Goal: Communication & Community: Answer question/provide support

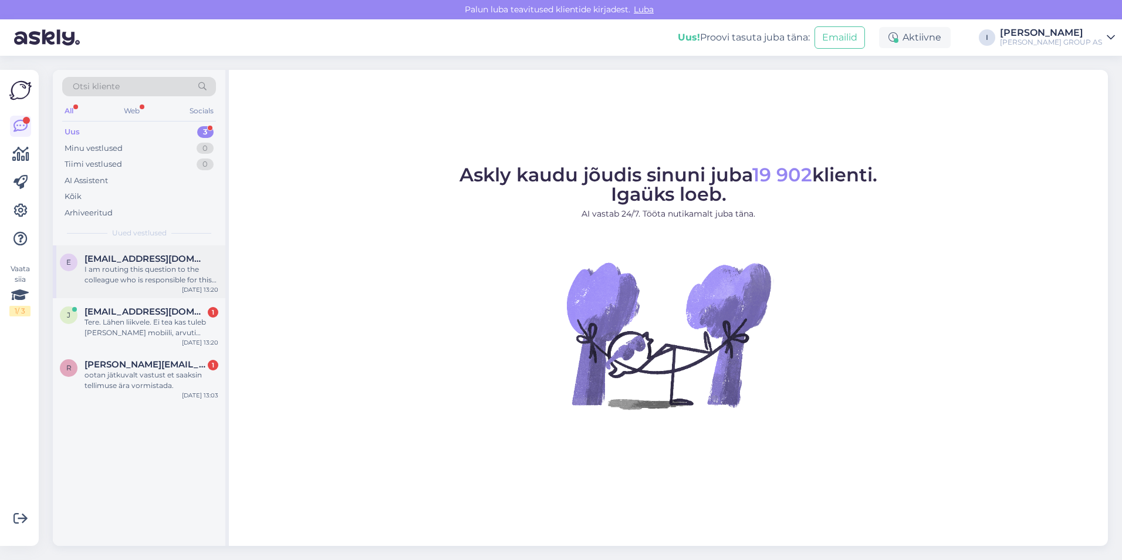
click at [109, 258] on span "[EMAIL_ADDRESS][DOMAIN_NAME]" at bounding box center [146, 259] width 122 height 11
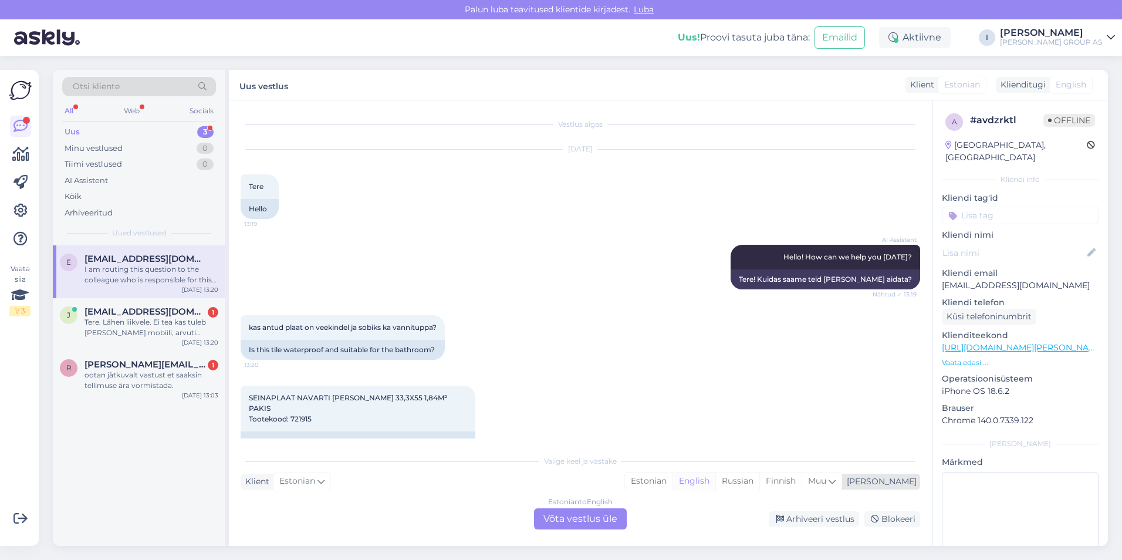
scroll to position [251, 0]
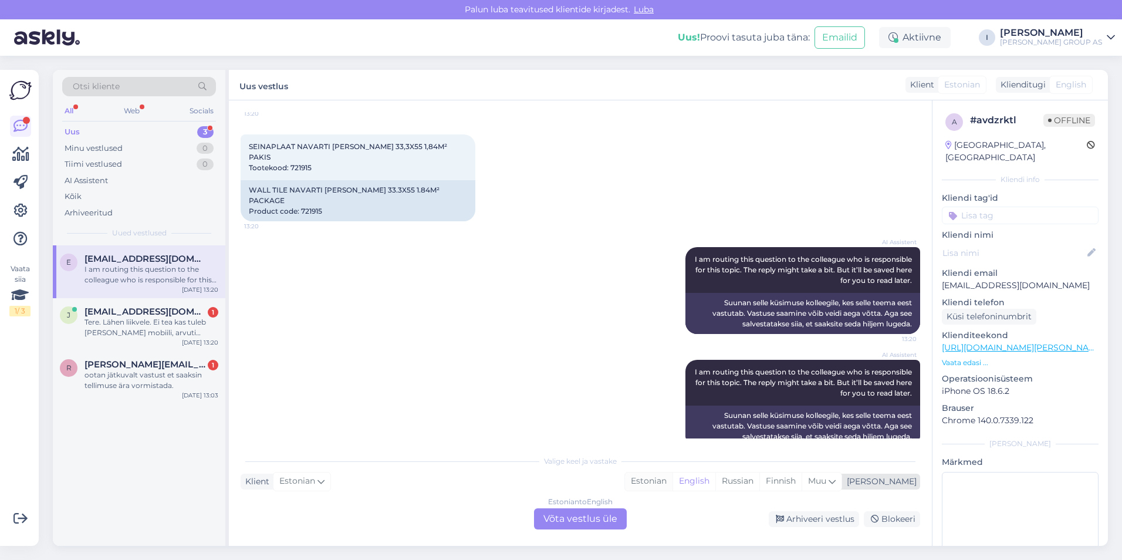
click at [673, 481] on div "Estonian" at bounding box center [649, 482] width 48 height 18
click at [569, 520] on div "Estonian to Estonian Võta vestlus üle" at bounding box center [580, 518] width 93 height 21
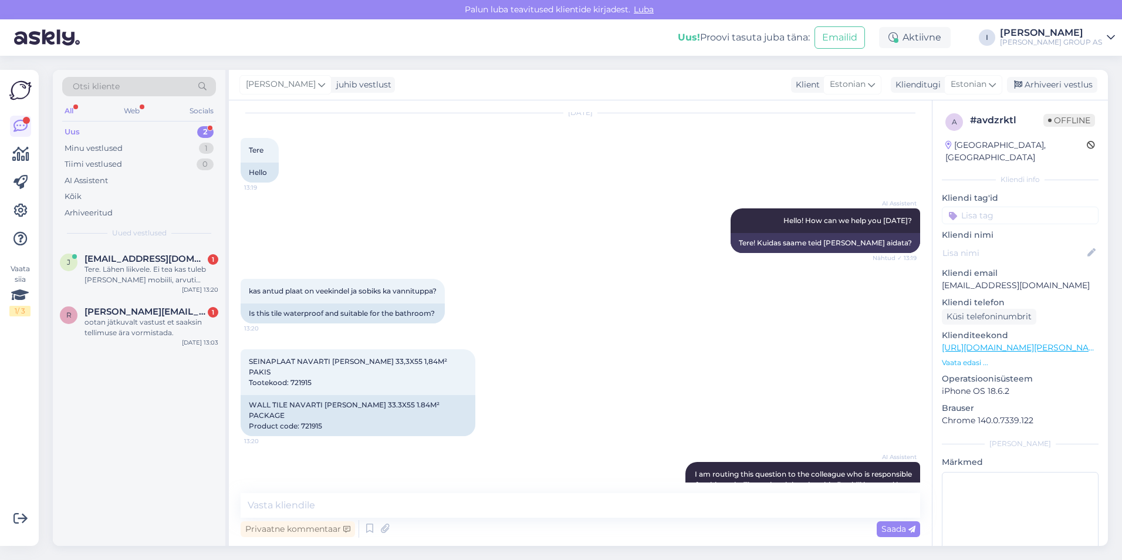
scroll to position [31, 0]
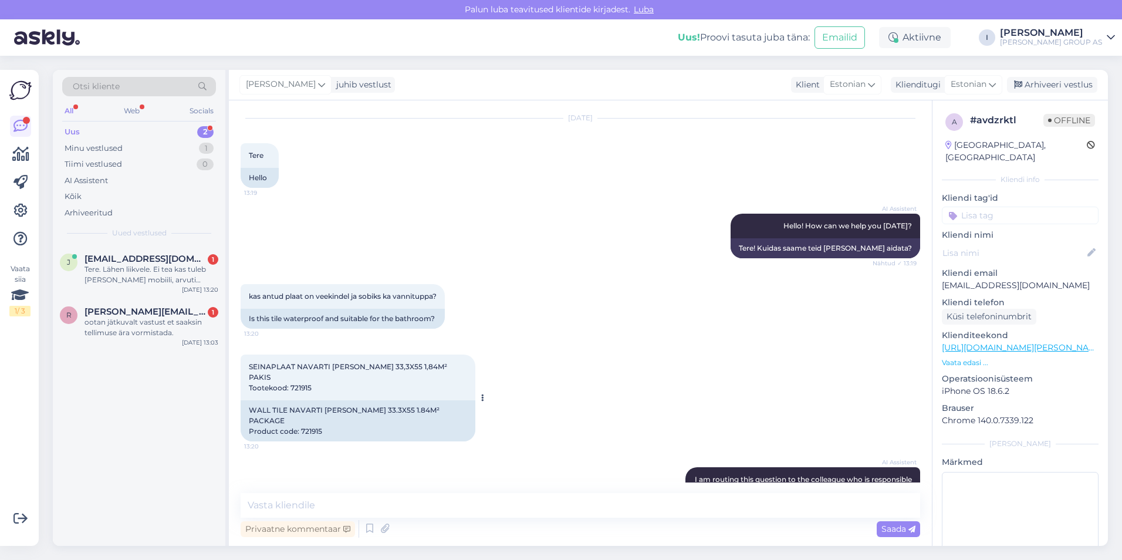
click at [299, 379] on span "SEINAPLAAT NAVARTI [PERSON_NAME] 33,3X55 1,84M² PAKIS Tootekood: 721915" at bounding box center [349, 377] width 200 height 30
copy div "721915 13:20"
click at [535, 510] on textarea at bounding box center [581, 505] width 680 height 25
type textarea "sobib jah"
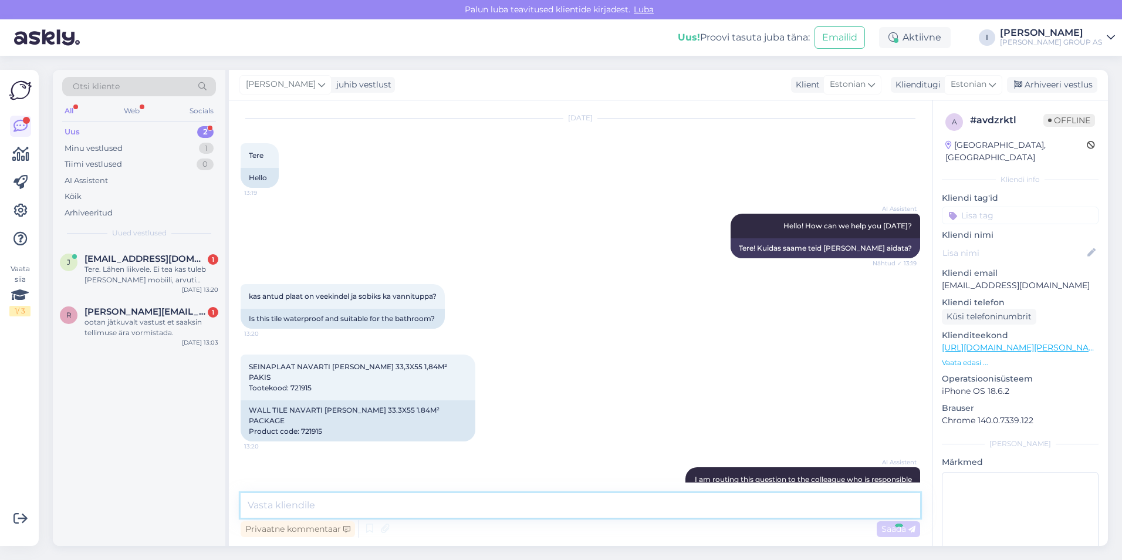
scroll to position [258, 0]
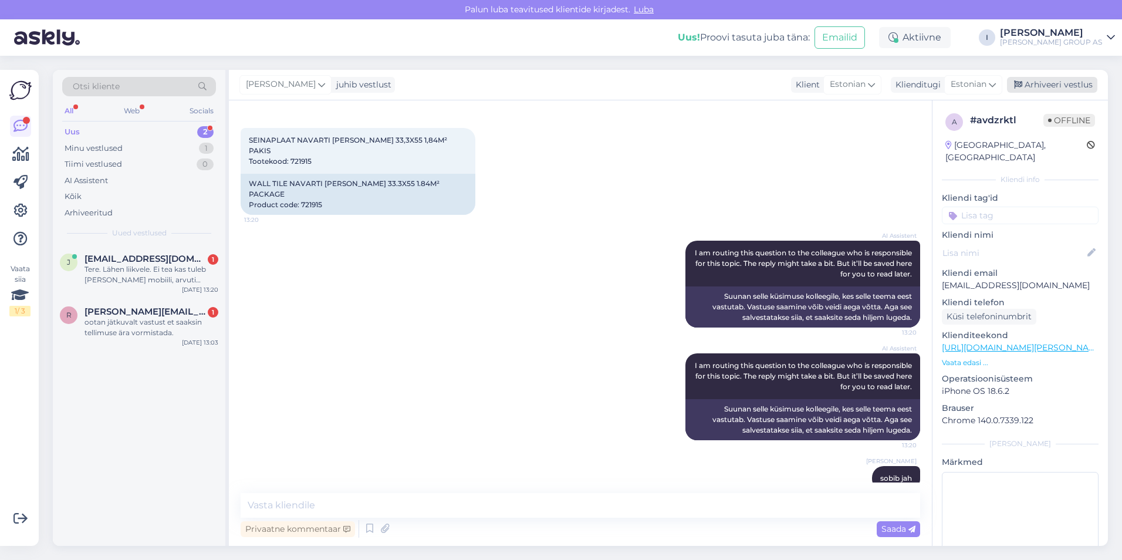
click at [1071, 80] on div "Arhiveeri vestlus" at bounding box center [1052, 85] width 90 height 16
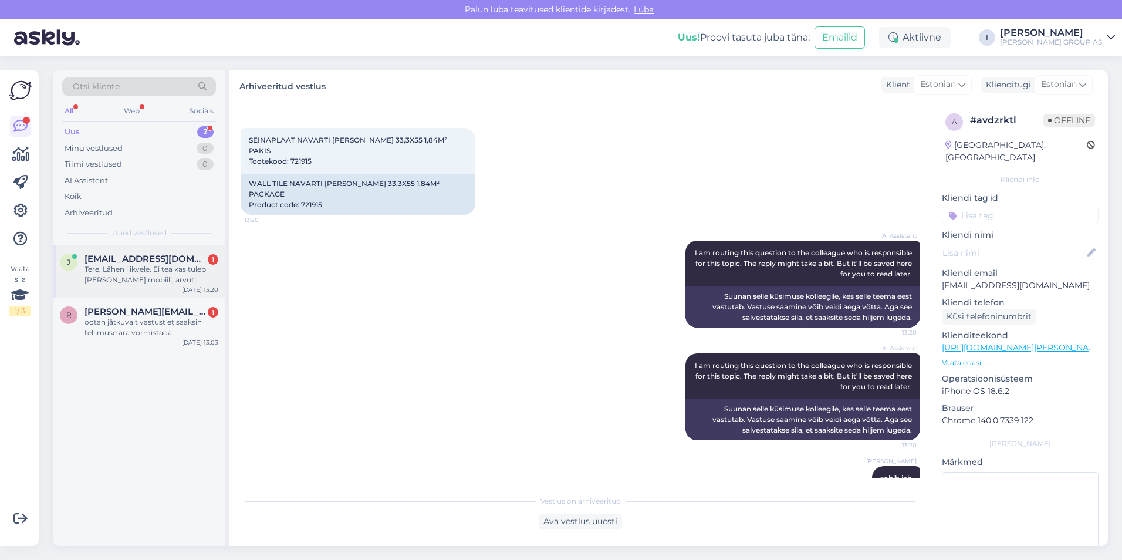
click at [101, 258] on span "[EMAIL_ADDRESS][DOMAIN_NAME]" at bounding box center [146, 259] width 122 height 11
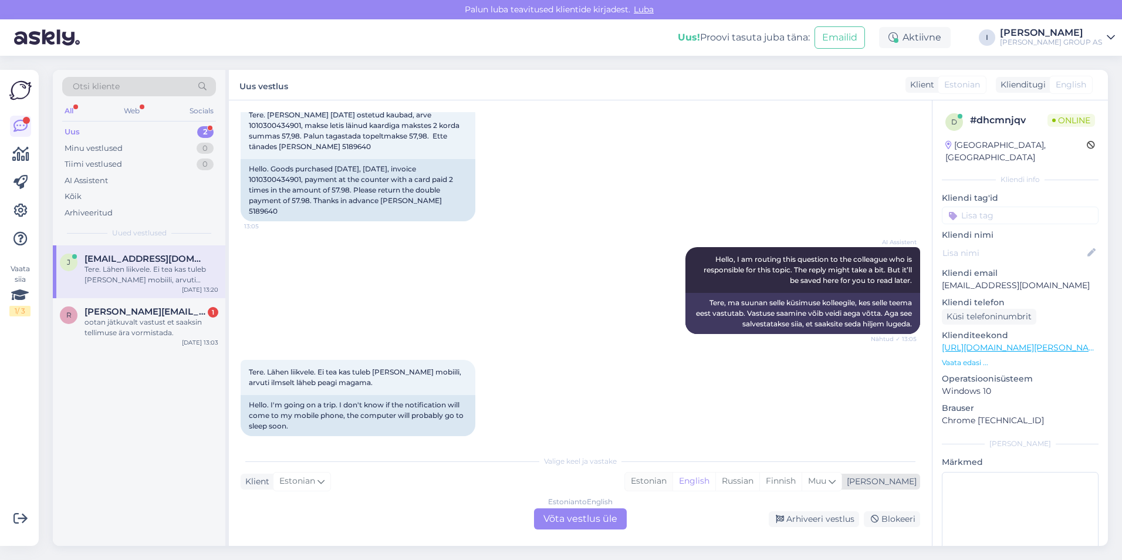
click at [673, 484] on div "Estonian" at bounding box center [649, 482] width 48 height 18
click at [610, 514] on div "Estonian to Estonian Võta vestlus üle" at bounding box center [580, 518] width 93 height 21
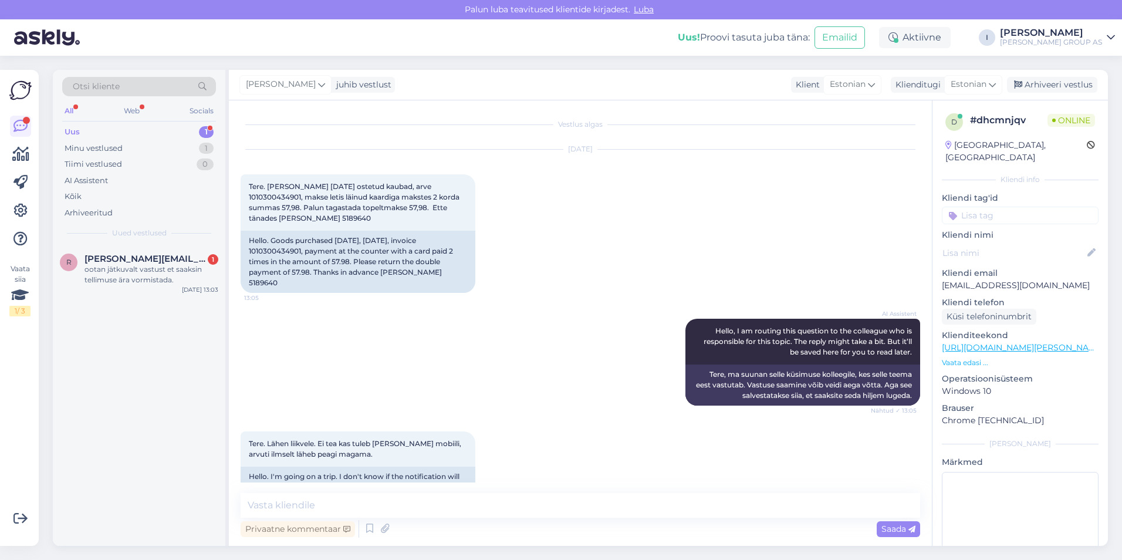
scroll to position [28, 0]
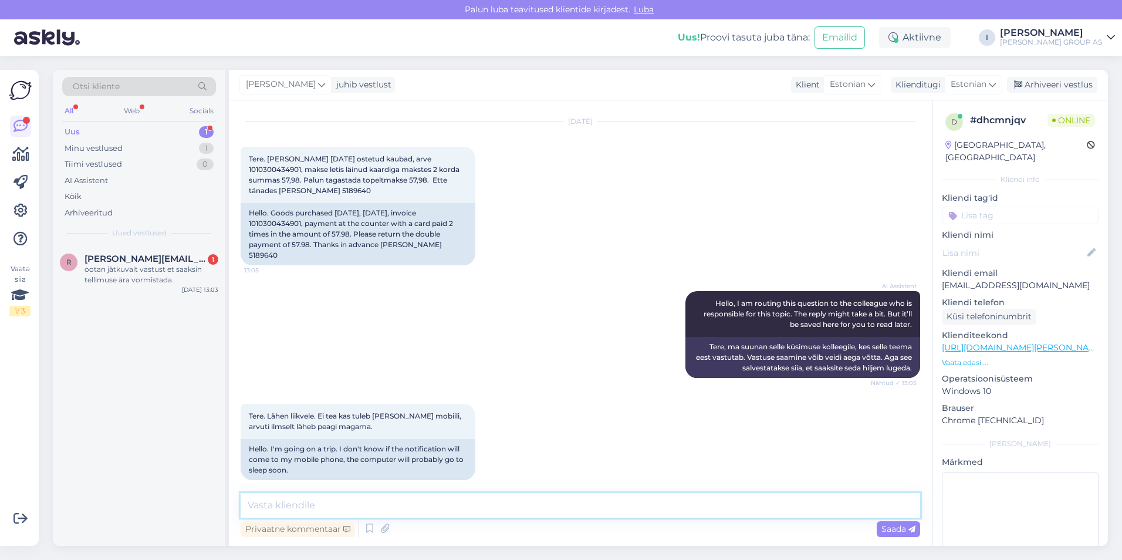
click at [512, 497] on textarea at bounding box center [581, 505] width 680 height 25
type textarea "palume pöörduda otse kauplusesse, kuna meie tegelema ainult e-[PERSON_NAME] pro…"
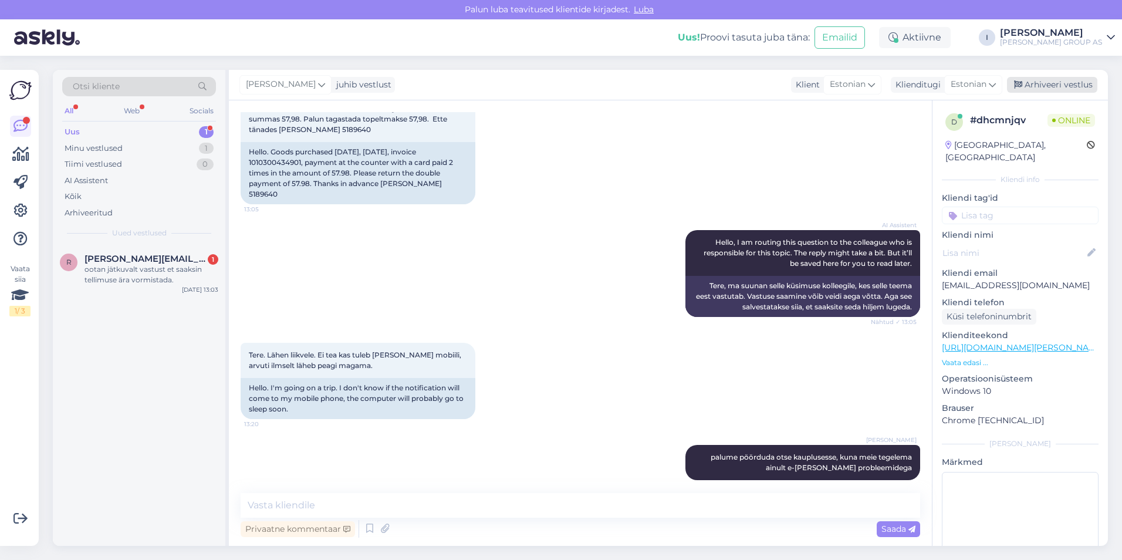
click at [1068, 82] on div "Arhiveeri vestlus" at bounding box center [1052, 85] width 90 height 16
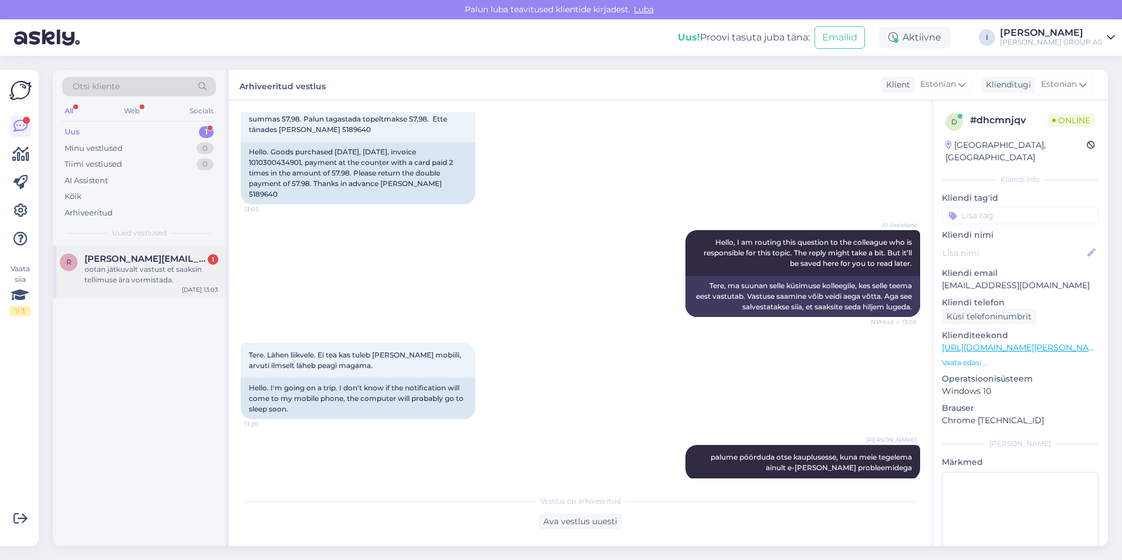
click at [111, 285] on div "r [PERSON_NAME][EMAIL_ADDRESS][PERSON_NAME][DOMAIN_NAME] 1 ootan jätkuvalt vast…" at bounding box center [139, 271] width 173 height 53
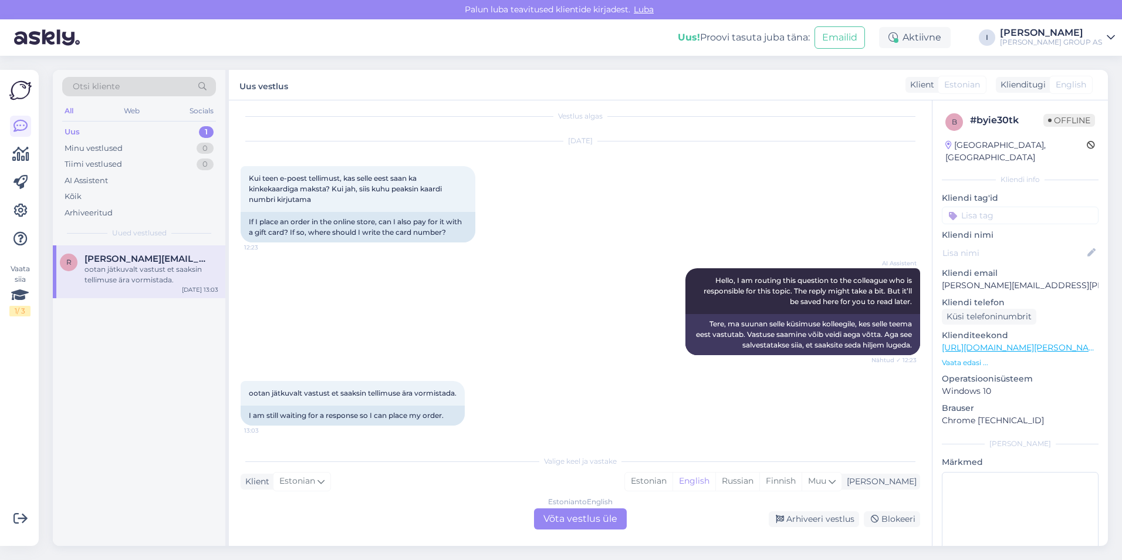
scroll to position [8, 0]
click at [673, 483] on div "Estonian" at bounding box center [649, 482] width 48 height 18
click at [610, 510] on div "Estonian to Estonian Võta vestlus üle" at bounding box center [580, 518] width 93 height 21
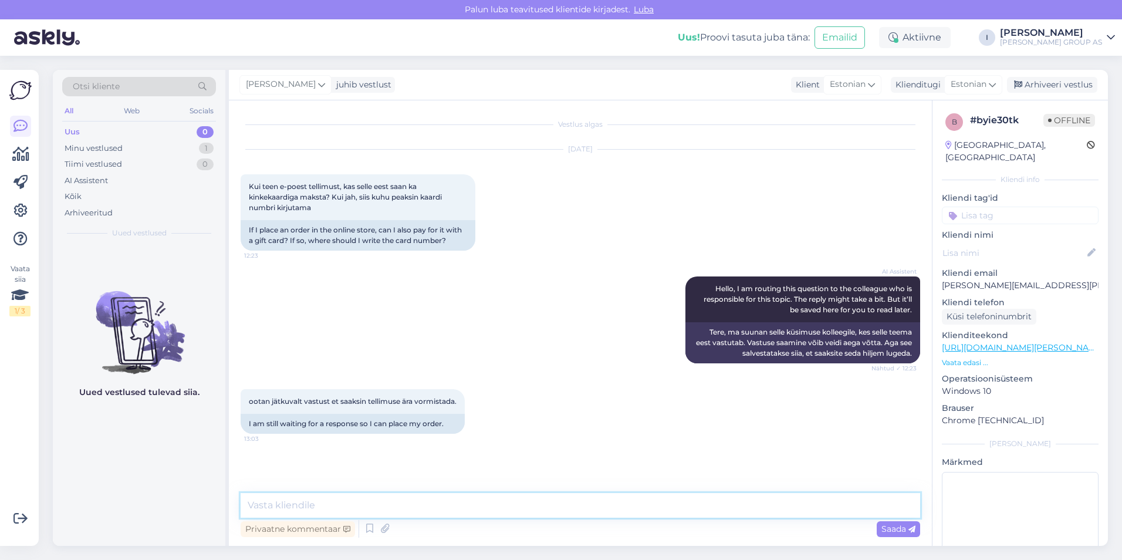
click at [528, 506] on textarea at bounding box center [581, 505] width 680 height 25
type textarea "e-[PERSON_NAME] saa maksta kinkekaardiga, seda saab kasutada ainult kohapeal"
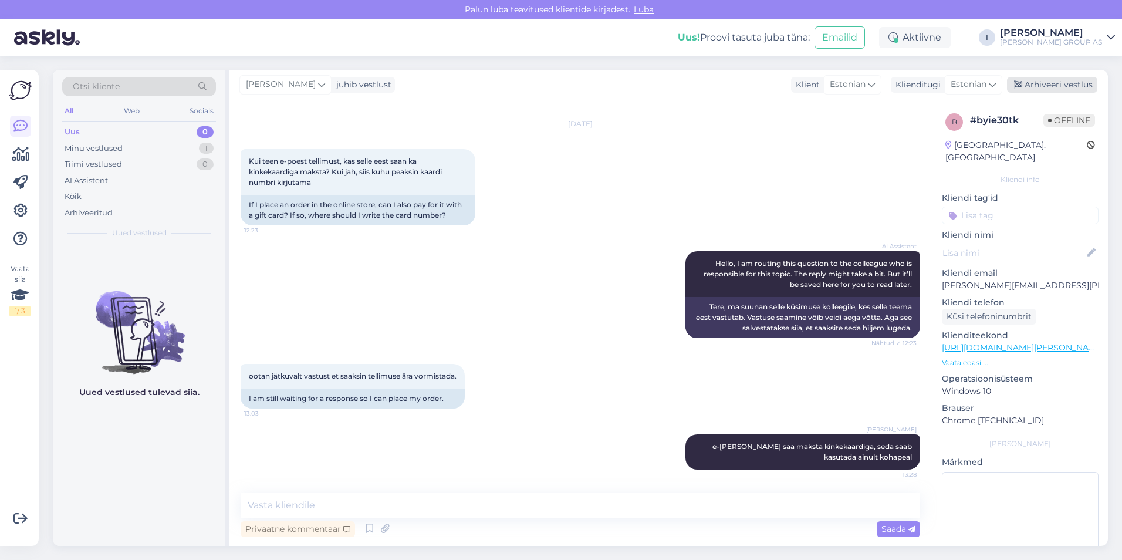
click at [1045, 82] on div "Arhiveeri vestlus" at bounding box center [1052, 85] width 90 height 16
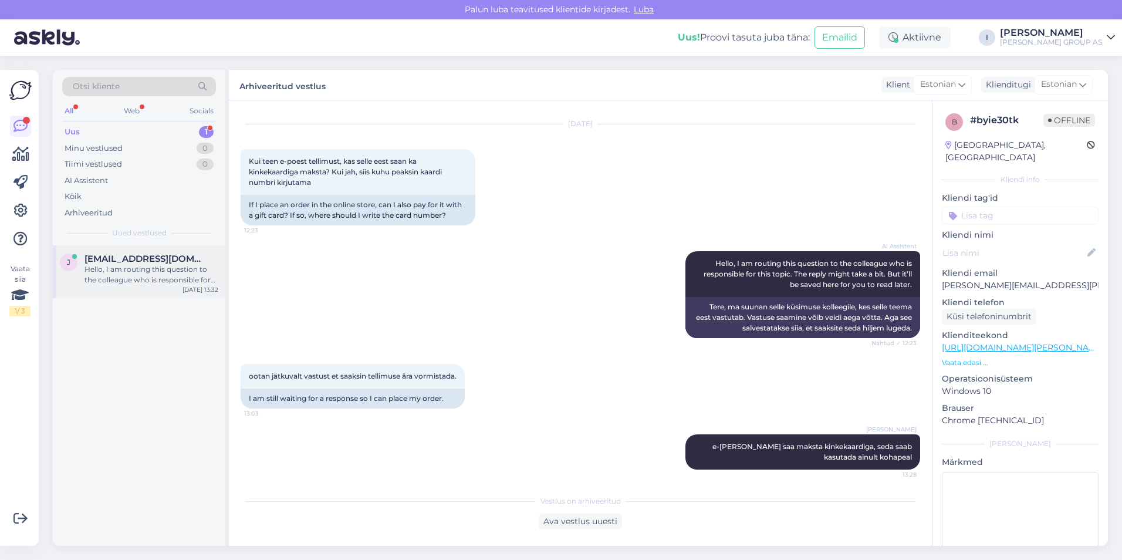
click at [134, 261] on span "[EMAIL_ADDRESS][DOMAIN_NAME]" at bounding box center [146, 259] width 122 height 11
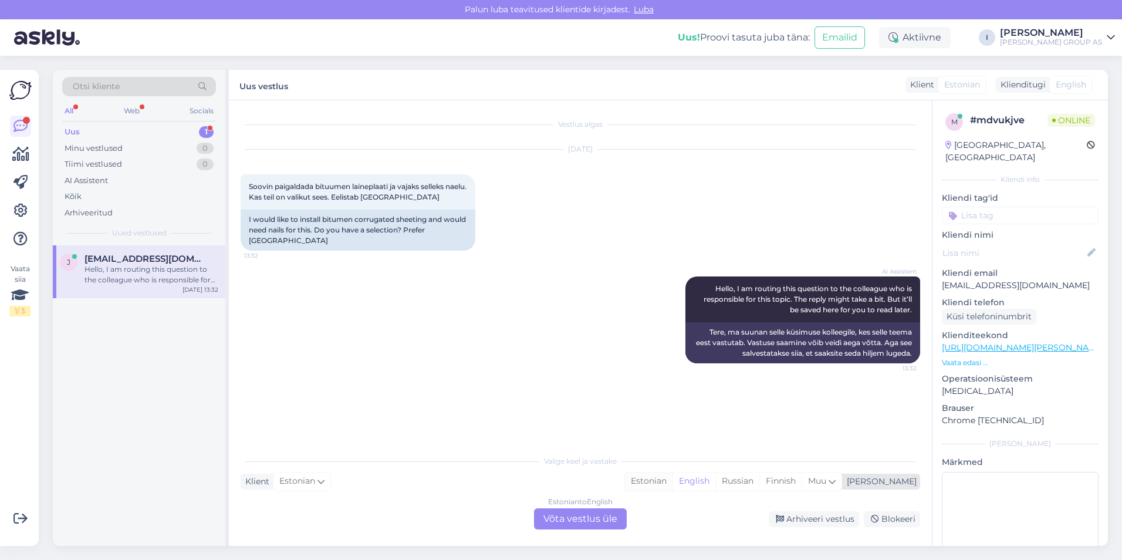
click at [673, 480] on div "Estonian" at bounding box center [649, 482] width 48 height 18
click at [589, 520] on div "Estonian to Estonian Võta vestlus üle" at bounding box center [580, 518] width 93 height 21
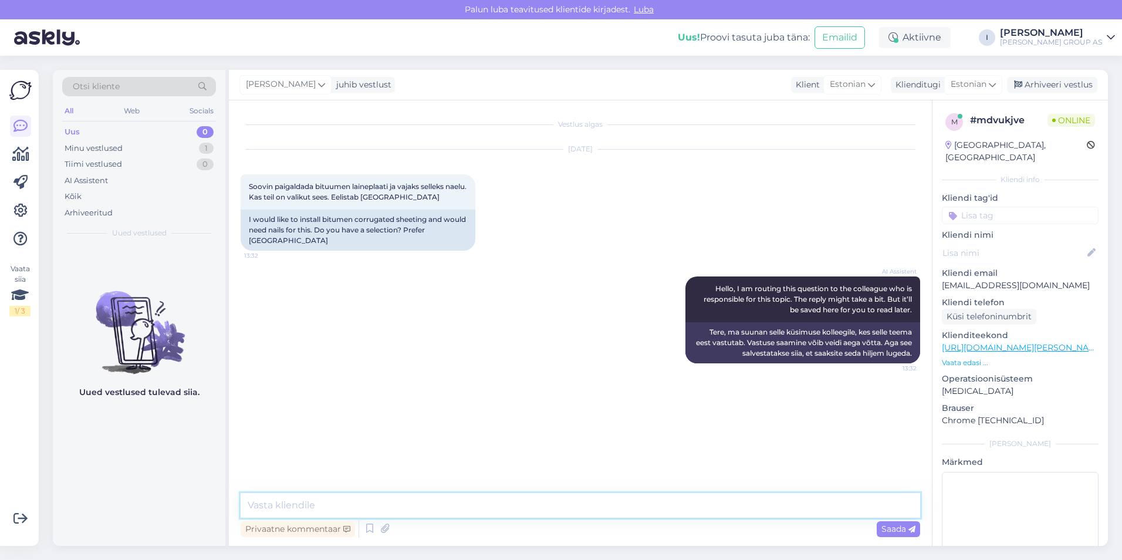
click at [465, 510] on textarea at bounding box center [581, 505] width 680 height 25
type textarea "p"
paste textarea "53080656"
type textarea "edastame Viljandi kaupluse telefoni numbrit 53080656"
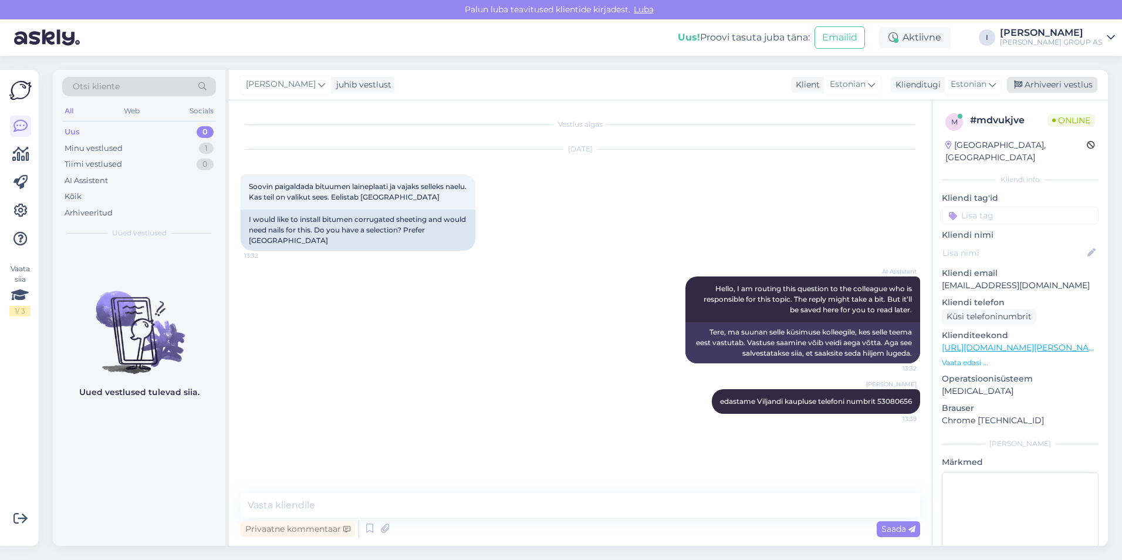
click at [1054, 90] on div "Arhiveeri vestlus" at bounding box center [1052, 85] width 90 height 16
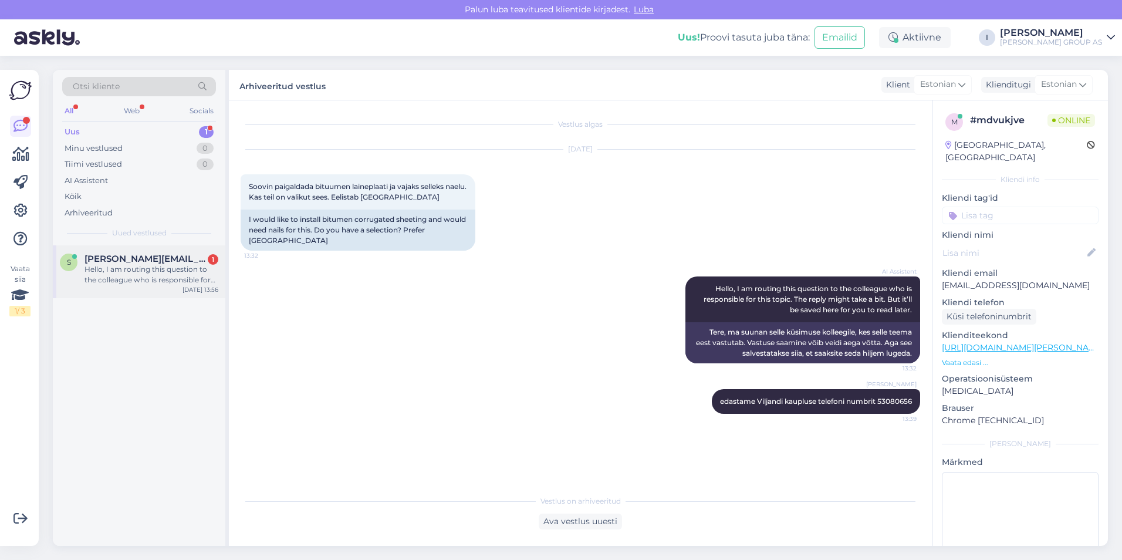
drag, startPoint x: 155, startPoint y: 276, endPoint x: 208, endPoint y: 296, distance: 57.0
click at [155, 276] on div "Hello, I am routing this question to the colleague who is responsible for this …" at bounding box center [152, 274] width 134 height 21
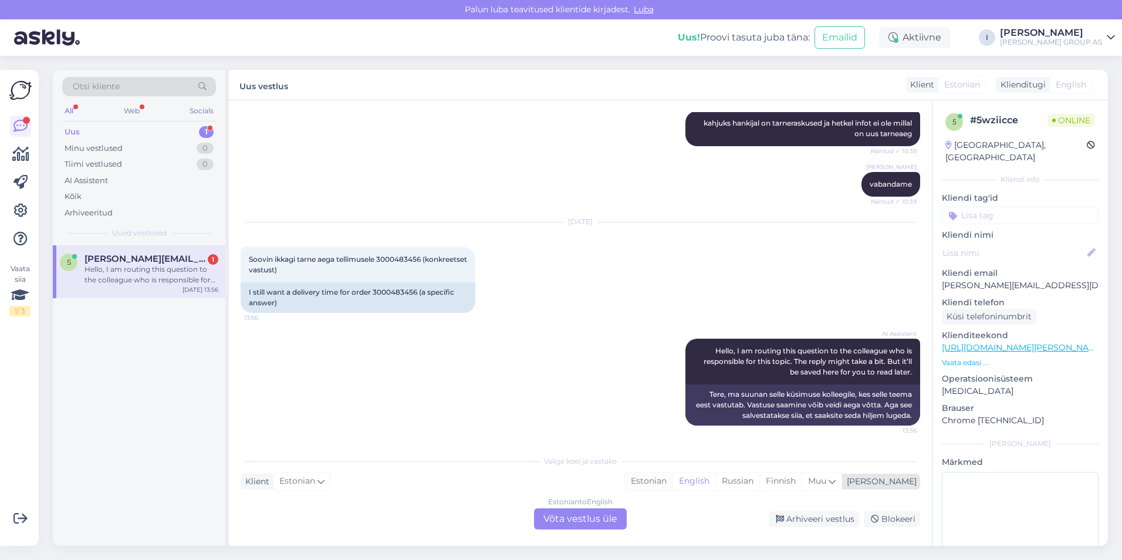
click at [673, 479] on div "Estonian" at bounding box center [649, 482] width 48 height 18
click at [587, 517] on div "Estonian to Estonian Võta vestlus üle" at bounding box center [580, 518] width 93 height 21
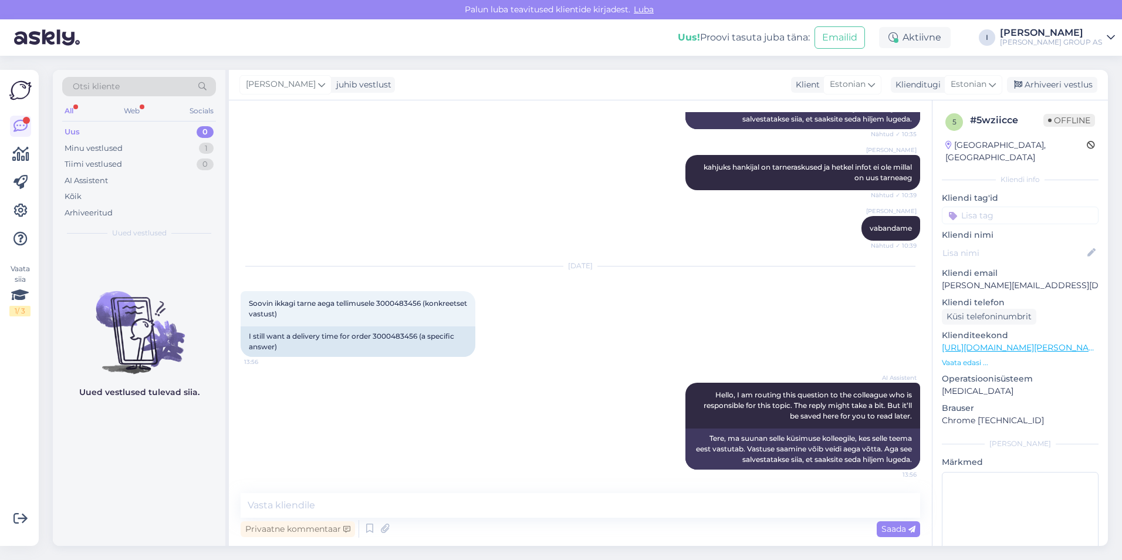
click at [126, 136] on div "Uus 0" at bounding box center [139, 132] width 154 height 16
click at [408, 300] on span "Soovin ikkagi tarne aega tellimusele 3000483456 (konkreetset vastust)" at bounding box center [359, 308] width 220 height 19
copy span "3000483456"
click at [594, 504] on textarea at bounding box center [581, 505] width 680 height 25
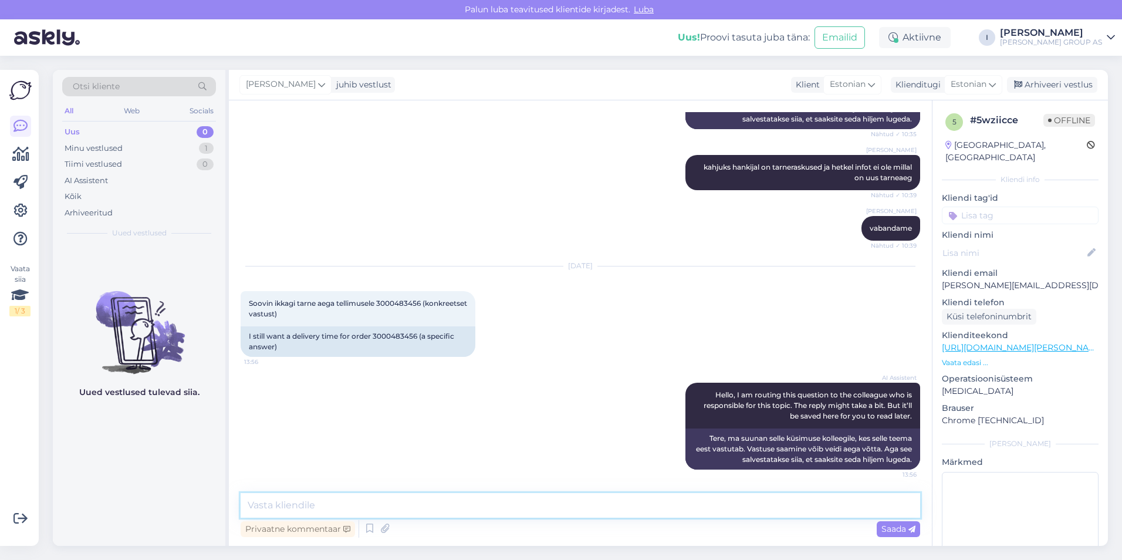
click at [448, 500] on textarea at bounding box center [581, 505] width 680 height 25
type textarea "hankija vastas, et uue partii tarneaeg on teadmata"
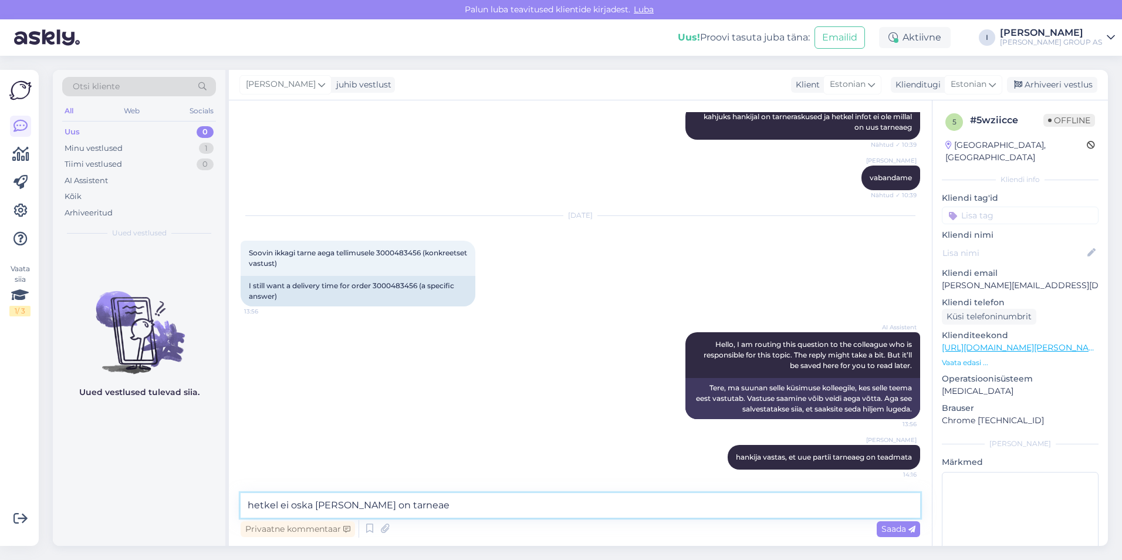
type textarea "hetkel ei oska [PERSON_NAME] on tarneaeg"
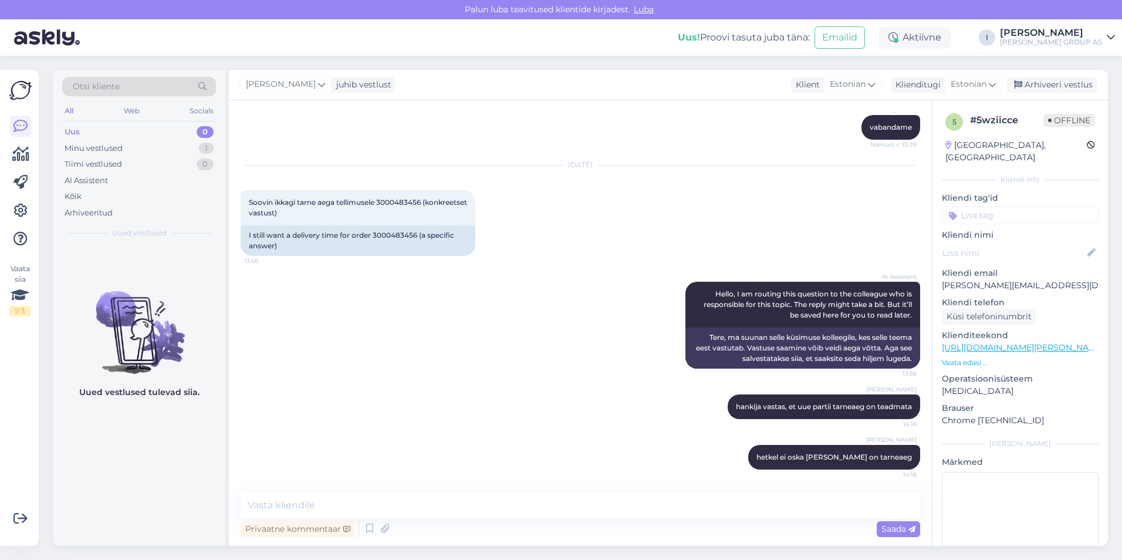
click at [505, 392] on div "[PERSON_NAME] vastas, et uue partii tarneaeg on teadmata 14:16" at bounding box center [581, 407] width 680 height 50
click at [1050, 85] on div "Arhiveeri vestlus" at bounding box center [1052, 85] width 90 height 16
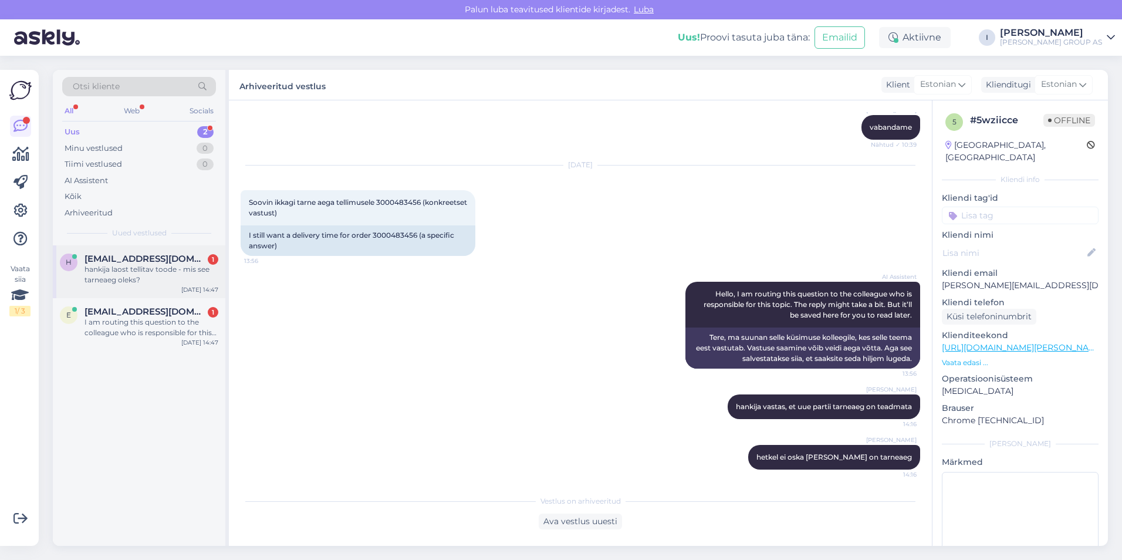
drag, startPoint x: 156, startPoint y: 292, endPoint x: 151, endPoint y: 287, distance: 7.1
click at [156, 292] on div "h [EMAIL_ADDRESS][DOMAIN_NAME] 1 hankija laost tellitav toode - mis see tarneae…" at bounding box center [139, 271] width 173 height 53
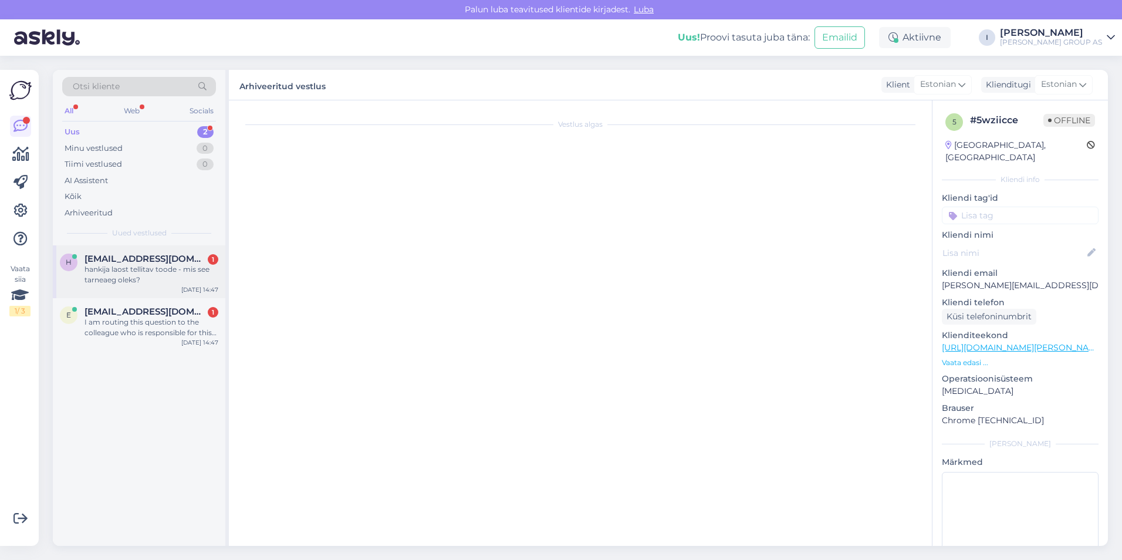
scroll to position [591, 0]
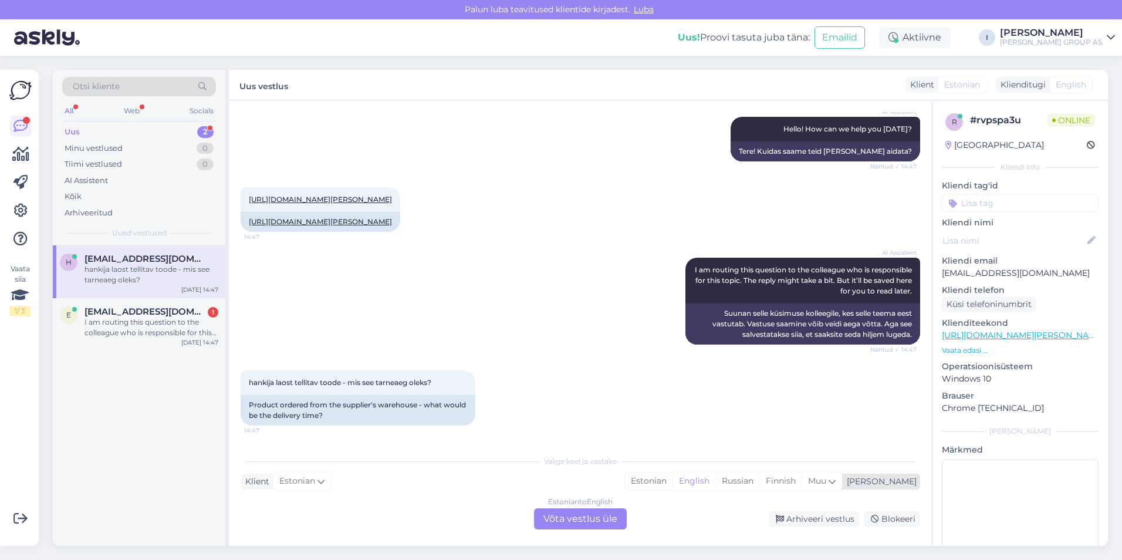
click at [673, 478] on div "Estonian" at bounding box center [649, 482] width 48 height 18
click at [608, 521] on div "Estonian to Estonian Võta vestlus üle" at bounding box center [580, 518] width 93 height 21
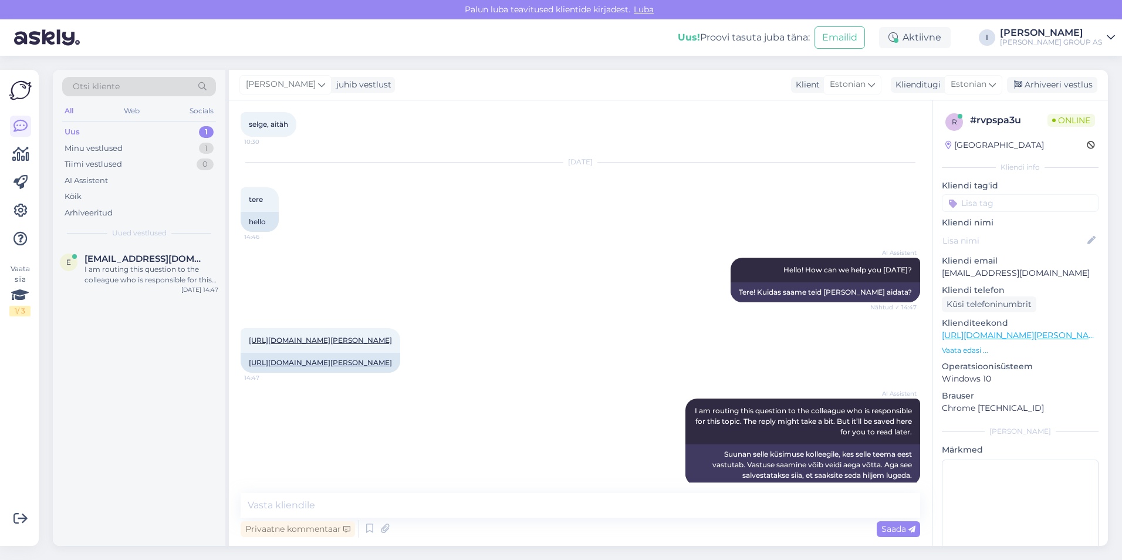
scroll to position [429, 0]
click at [373, 344] on link "[URL][DOMAIN_NAME][PERSON_NAME]" at bounding box center [320, 339] width 143 height 9
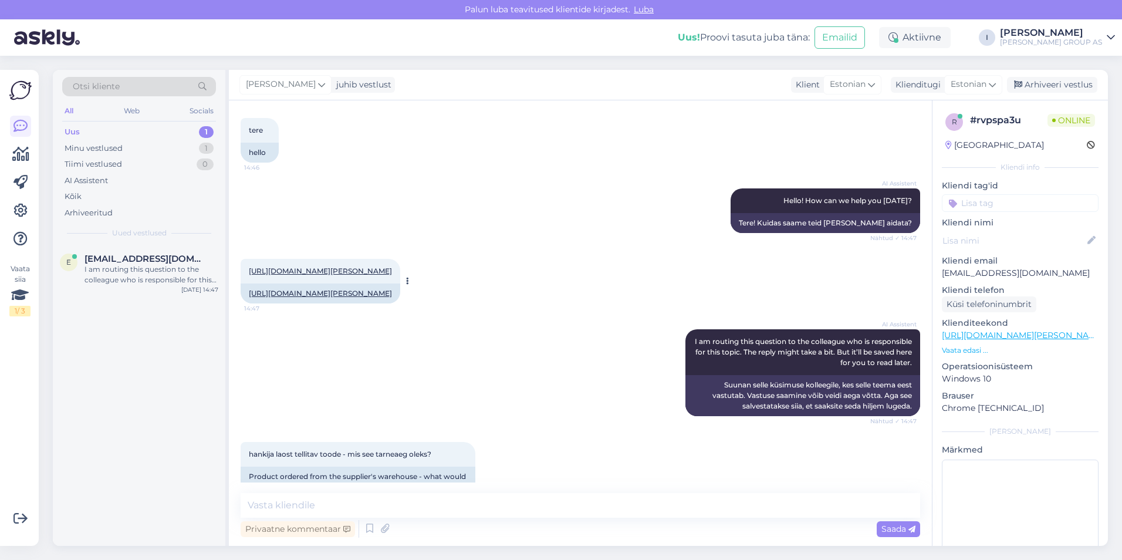
scroll to position [547, 0]
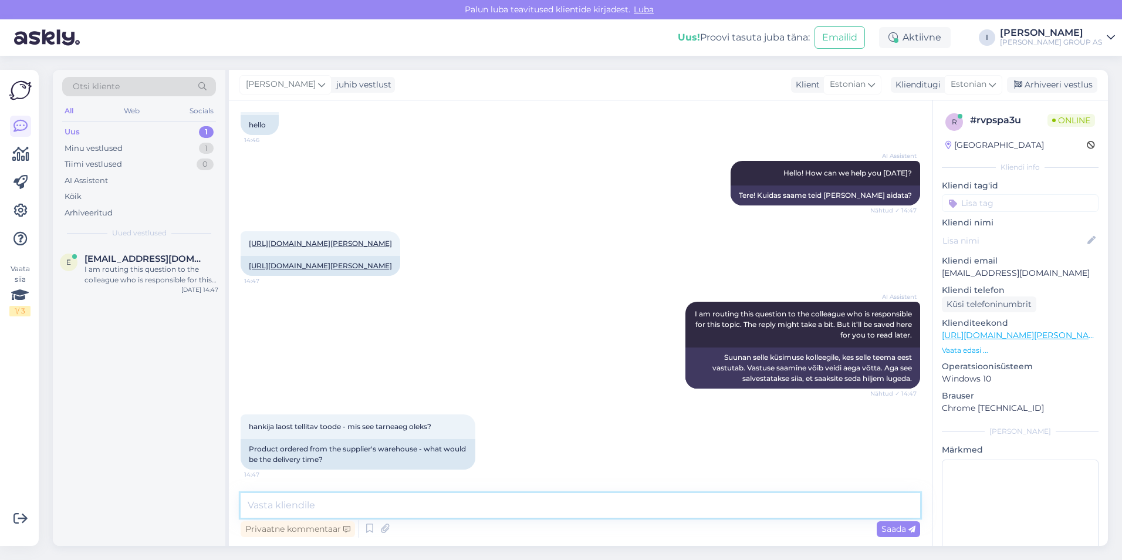
click at [488, 514] on textarea at bounding box center [581, 505] width 680 height 25
type textarea "лгтш 2 тэвфдфе"
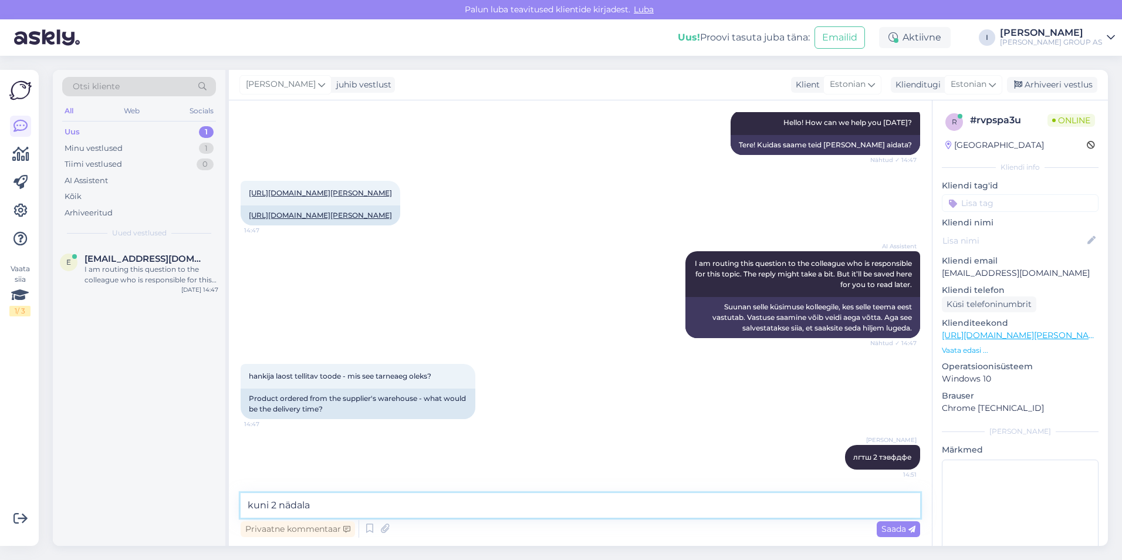
type textarea "kuni 2 nädalat"
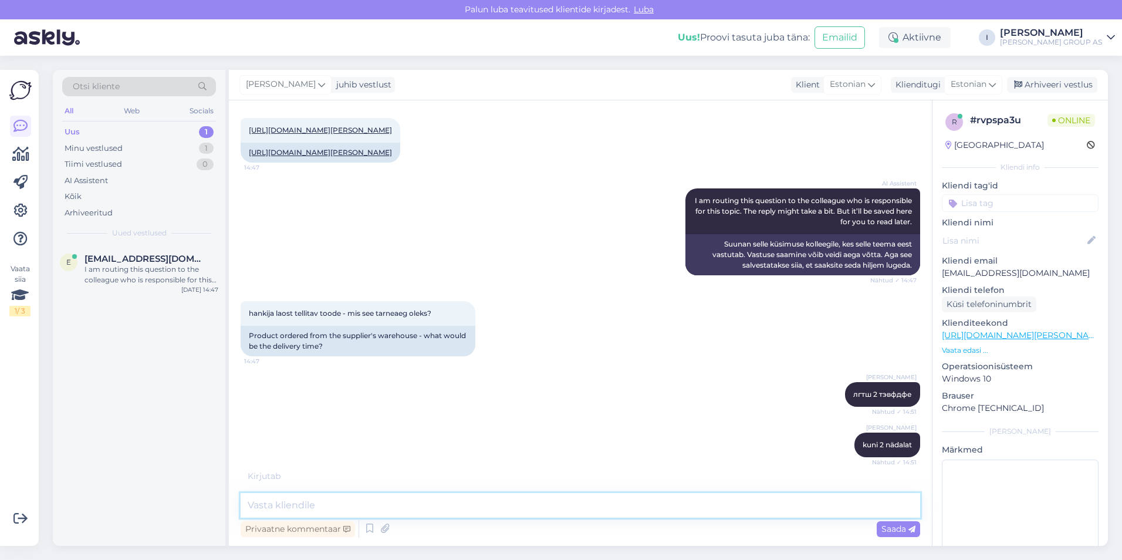
scroll to position [698, 0]
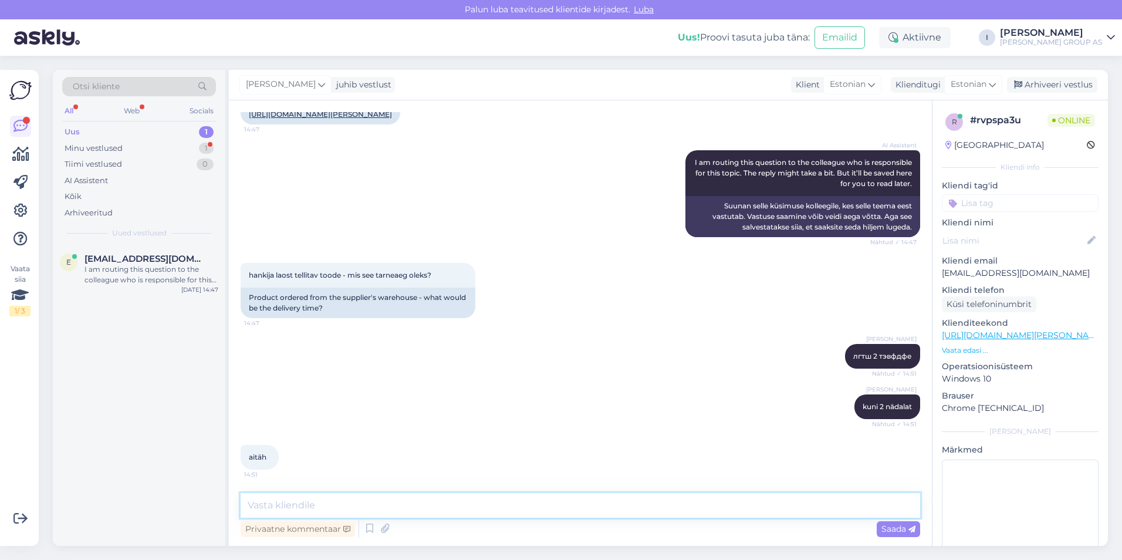
click at [514, 501] on textarea at bounding box center [581, 505] width 680 height 25
type textarea "[PERSON_NAME] [PERSON_NAME] päeva"
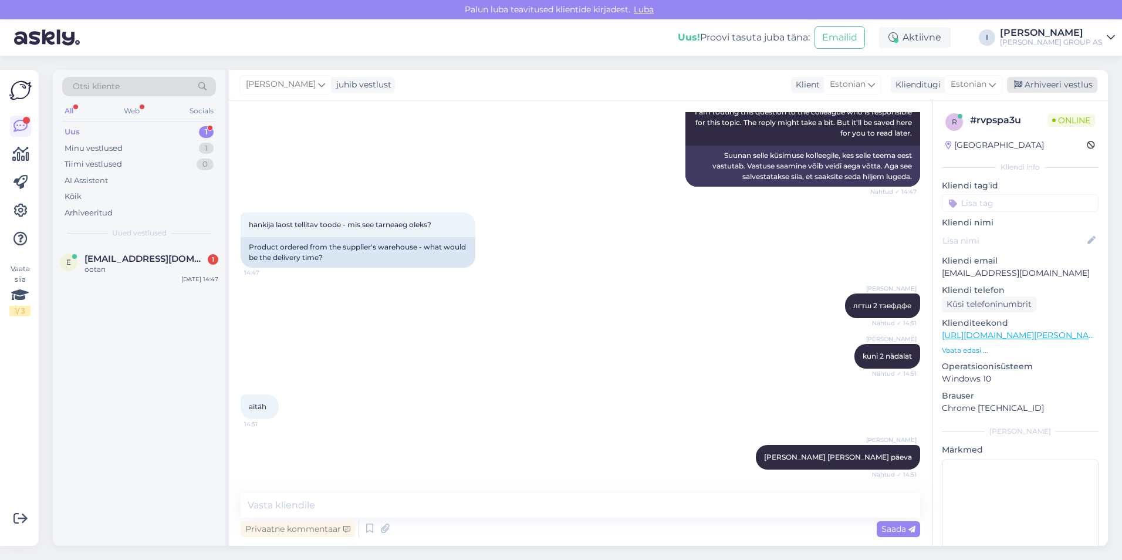
click at [1074, 85] on div "Arhiveeri vestlus" at bounding box center [1052, 85] width 90 height 16
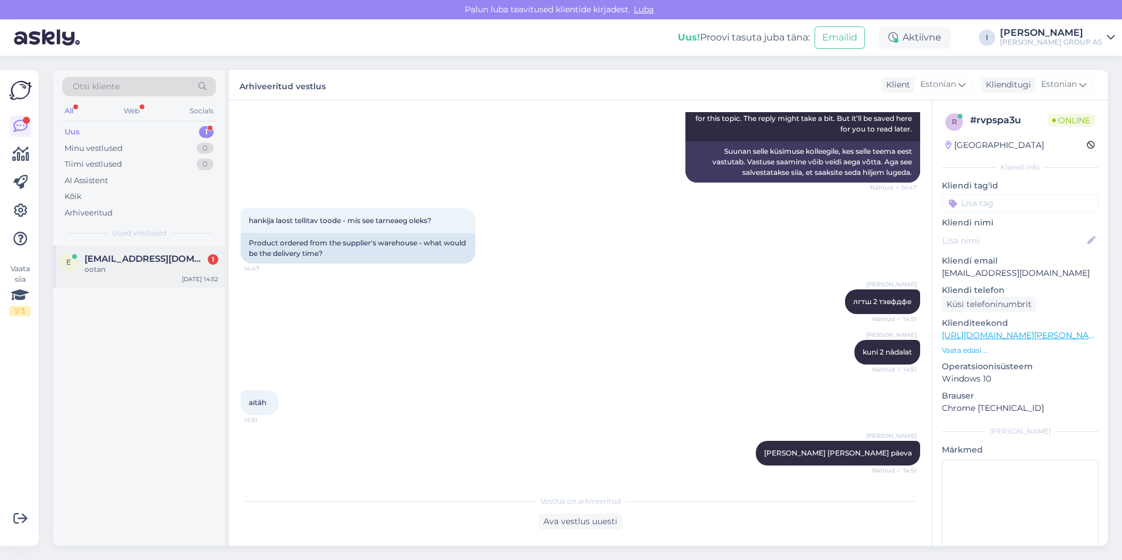
click at [154, 263] on span "[EMAIL_ADDRESS][DOMAIN_NAME]" at bounding box center [146, 259] width 122 height 11
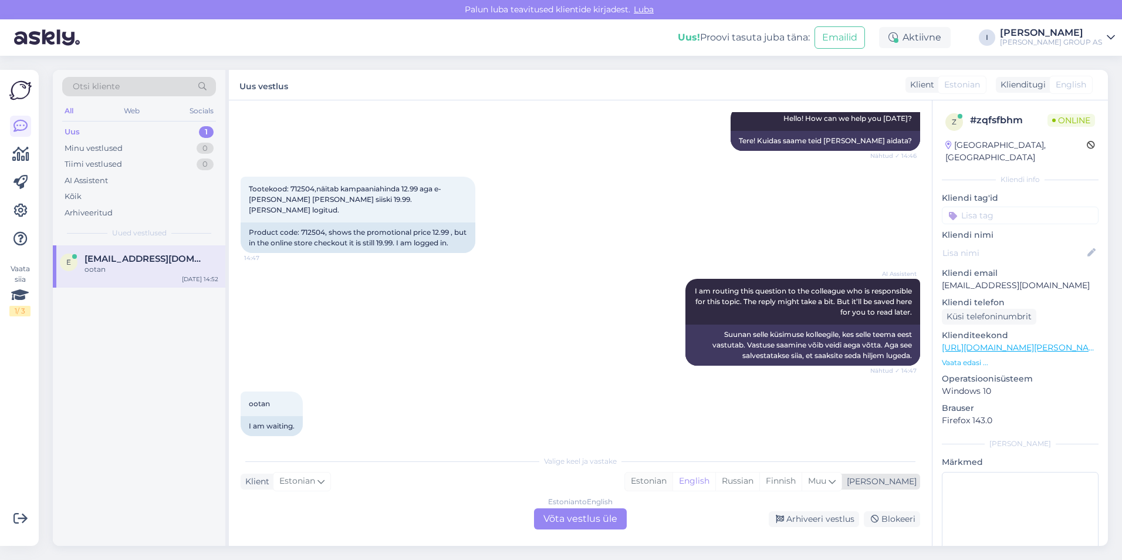
click at [673, 484] on div "Estonian" at bounding box center [649, 482] width 48 height 18
click at [582, 517] on div "Estonian to Estonian Võta vestlus üle" at bounding box center [580, 518] width 93 height 21
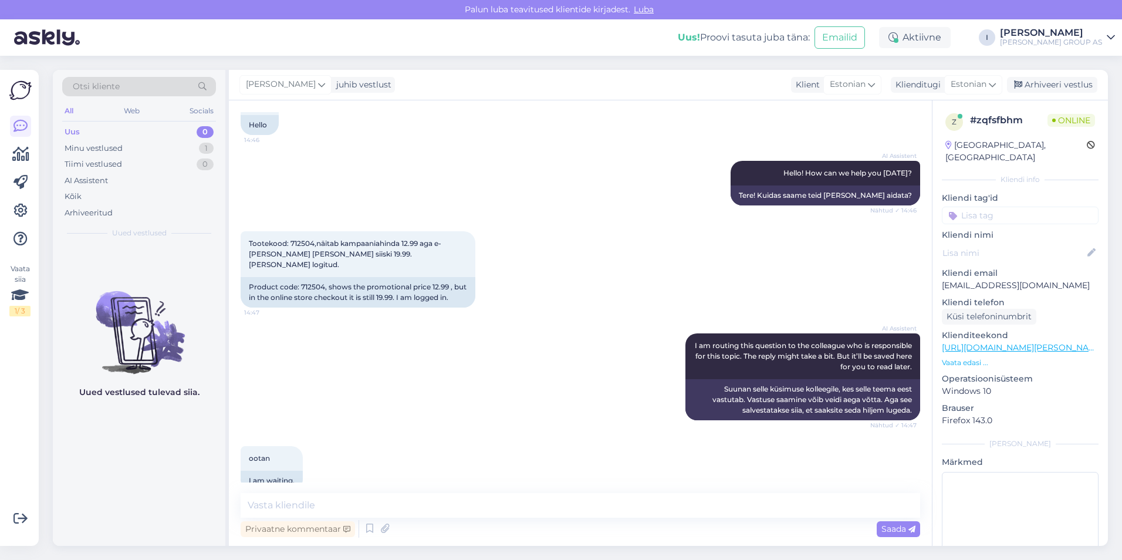
scroll to position [95, 0]
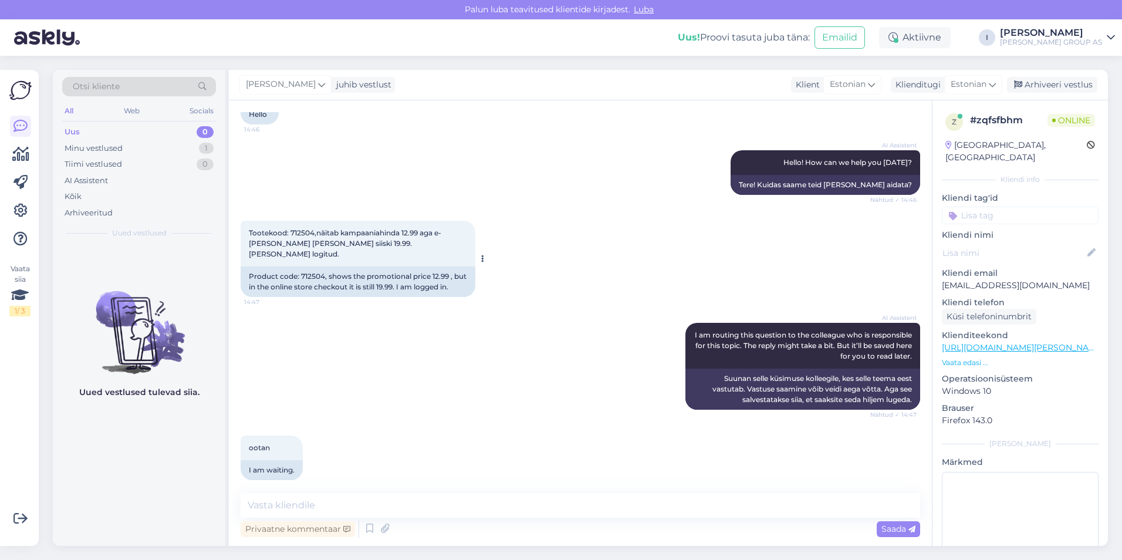
click at [304, 232] on span "Tootekood: 712504,näitab kampaaniahinda 12.99 aga e-[PERSON_NAME] [PERSON_NAME]…" at bounding box center [345, 243] width 193 height 30
copy span "712504"
click at [455, 507] on textarea at bounding box center [581, 505] width 680 height 25
type textarea "kontrollime"
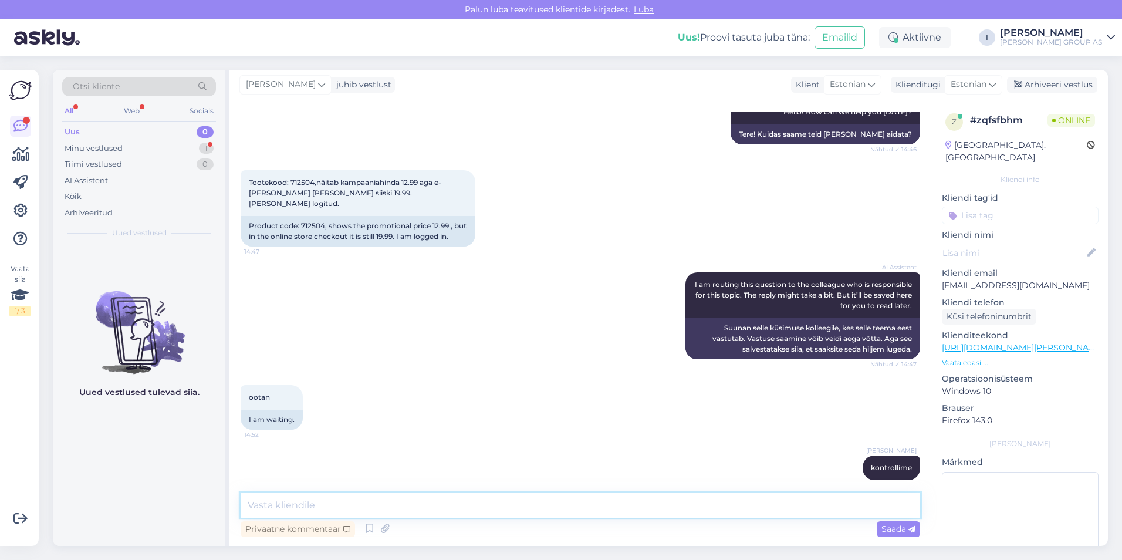
scroll to position [206, 0]
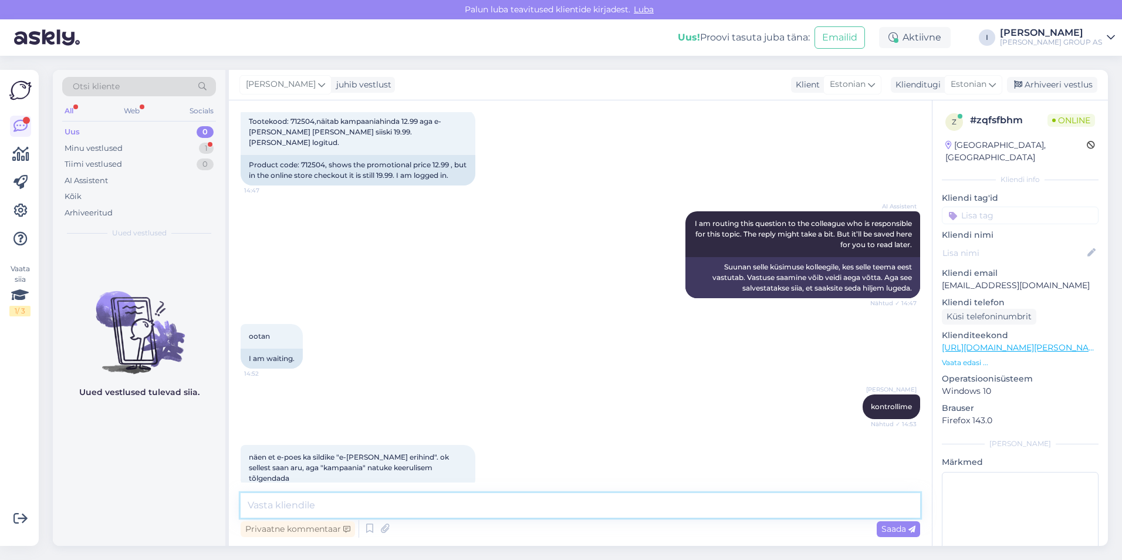
click at [478, 504] on textarea at bounding box center [581, 505] width 680 height 25
type textarea "12,99 see on 1 m2 eest, kuid pakkis on 1,48 m2"
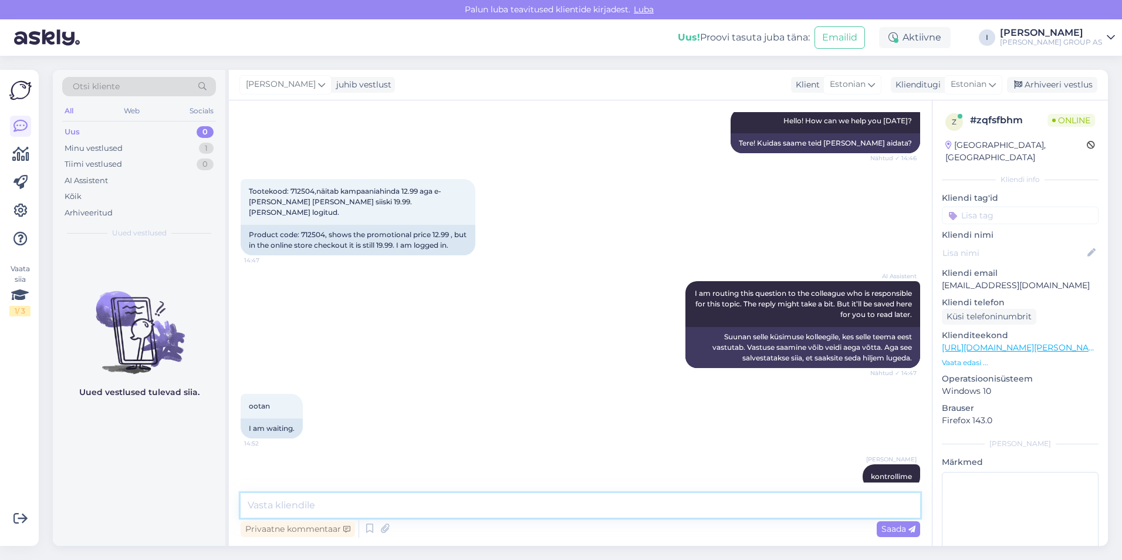
scroll to position [257, 0]
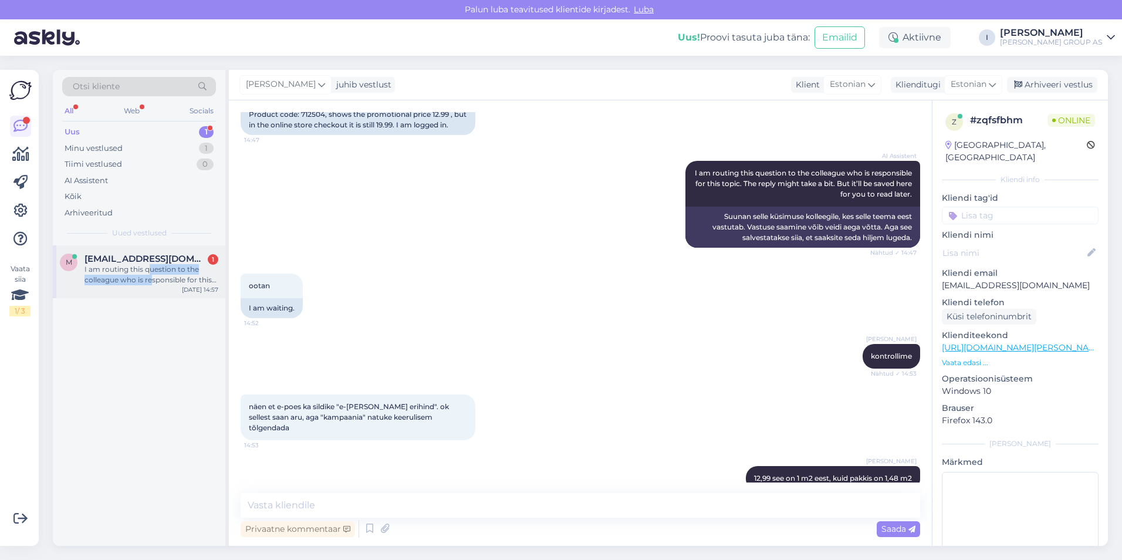
click at [150, 275] on div "I am routing this question to the colleague who is responsible for this topic. …" at bounding box center [152, 274] width 134 height 21
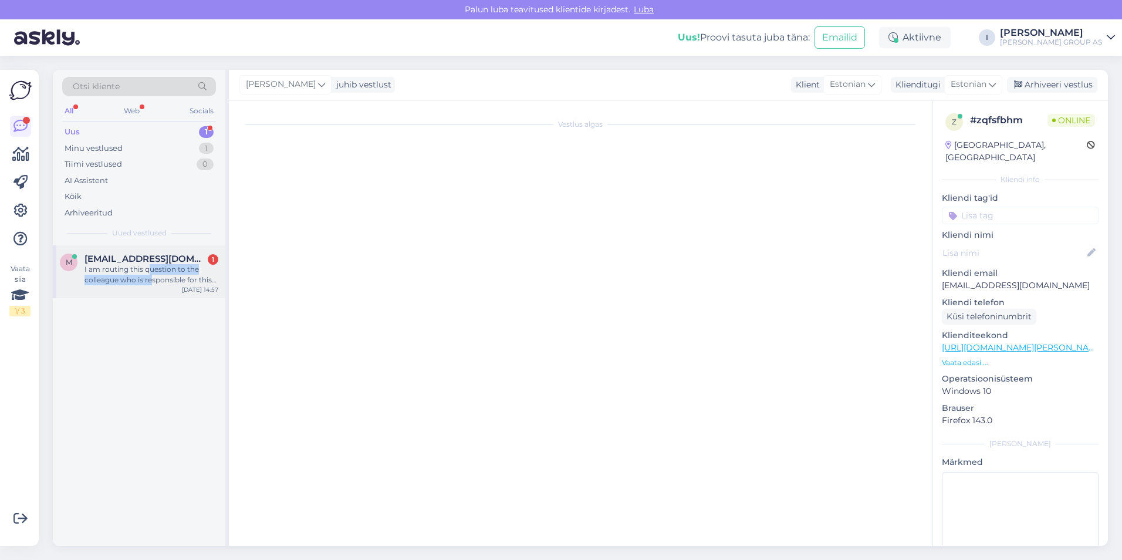
scroll to position [89, 0]
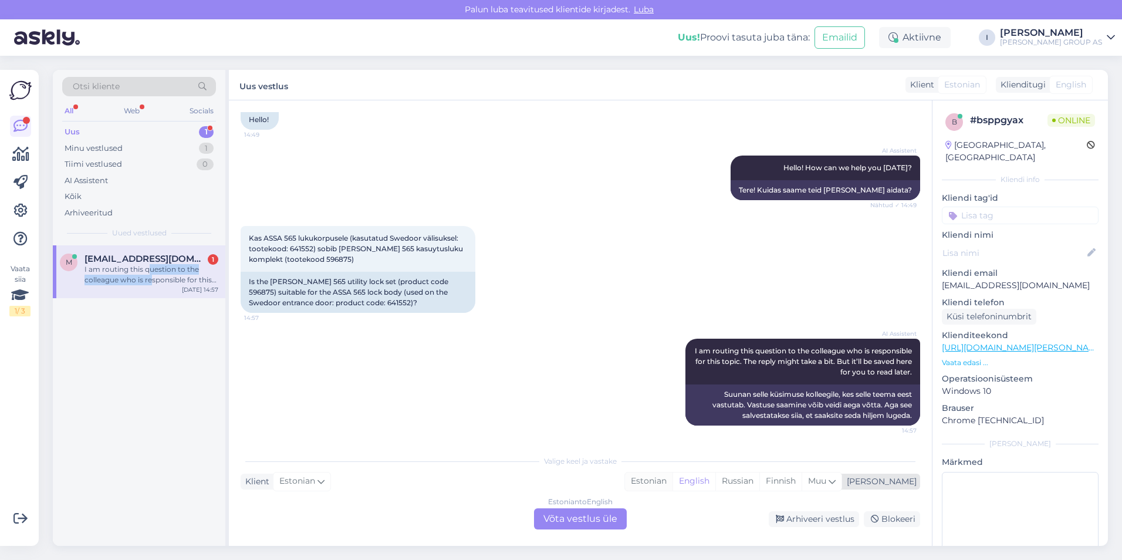
click at [673, 486] on div "Estonian" at bounding box center [649, 482] width 48 height 18
click at [602, 525] on div "Estonian to Estonian Võta vestlus üle" at bounding box center [580, 518] width 93 height 21
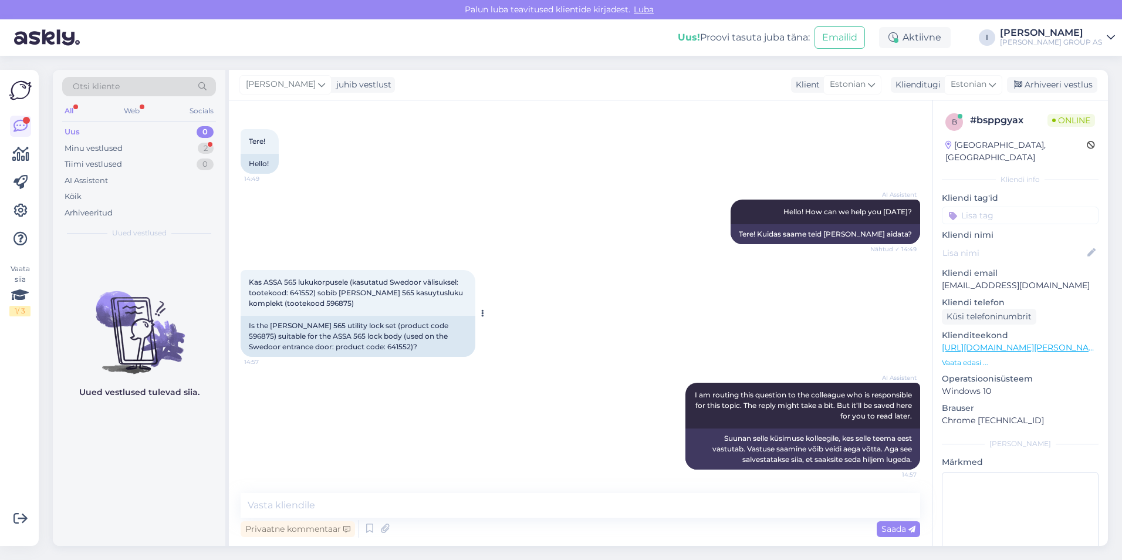
click at [305, 295] on span "Kas ASSA 565 lukukorpusele (kasutatud Swedoor välisuksel: tootekood: 641552) so…" at bounding box center [357, 293] width 216 height 30
click at [305, 294] on span "Kas ASSA 565 lukukorpusele (kasutatud Swedoor välisuksel: tootekood: 641552) so…" at bounding box center [357, 293] width 216 height 30
drag, startPoint x: 305, startPoint y: 294, endPoint x: 347, endPoint y: 303, distance: 42.6
click at [347, 303] on span "Kas ASSA 565 lukukorpusele (kasutatud Swedoor välisuksel: tootekood: 641552) so…" at bounding box center [357, 293] width 216 height 30
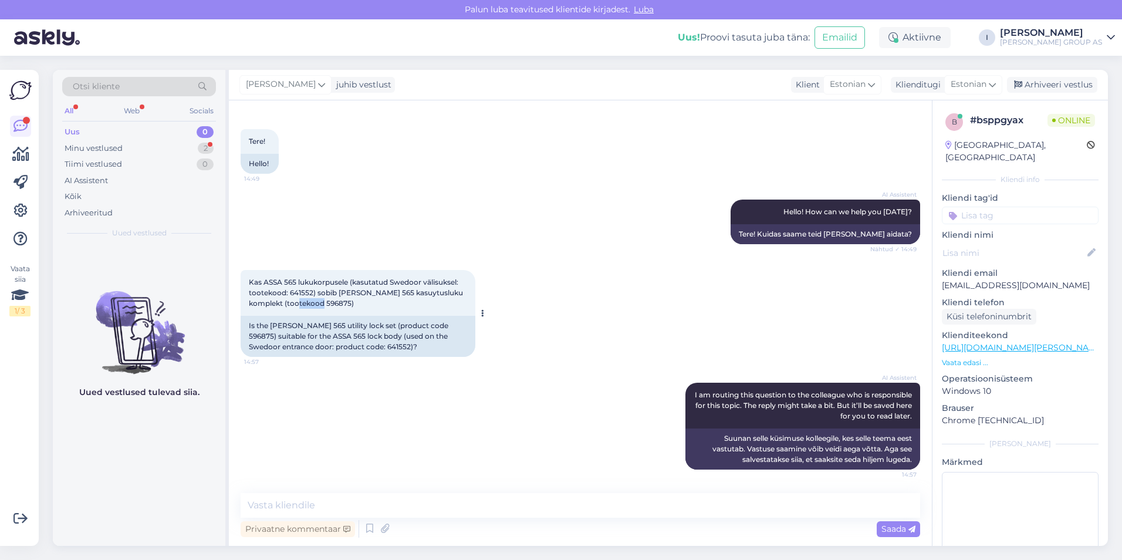
copy span "596875"
click at [298, 292] on span "Kas ASSA 565 lukukorpusele (kasutatud Swedoor välisuksel: tootekood: 641552) so…" at bounding box center [357, 293] width 216 height 30
copy span "641552"
click at [427, 494] on textarea at bounding box center [581, 505] width 680 height 25
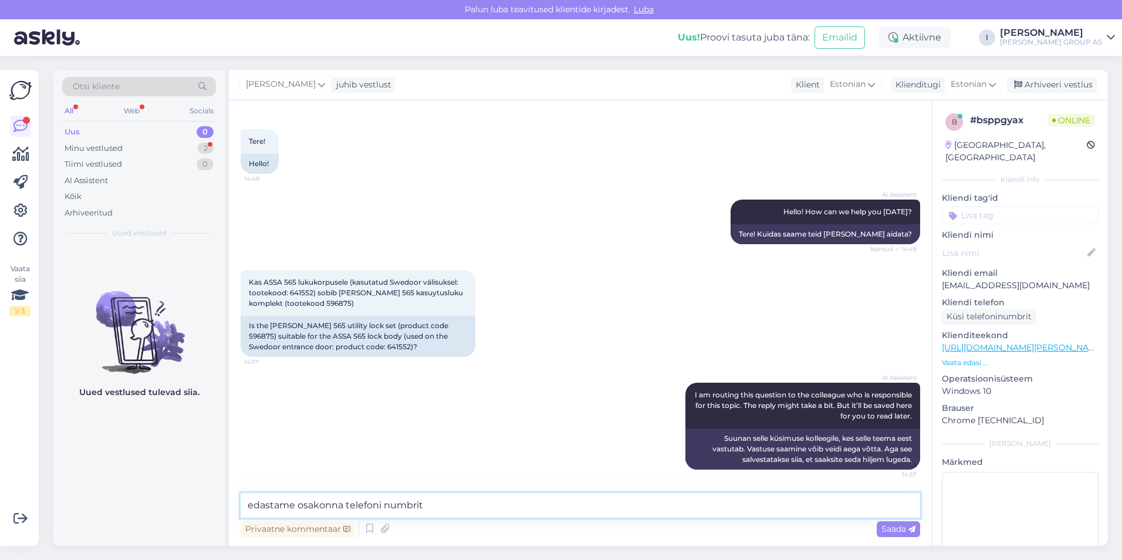
paste textarea "58558392"
type textarea "edastame osakonna telefoni numbrit 58558392ä"
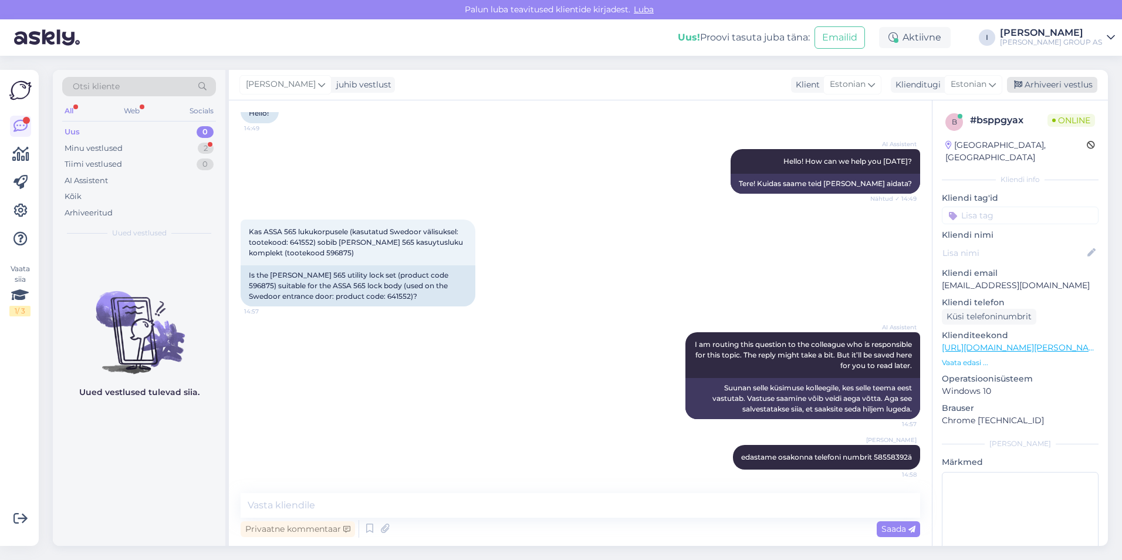
click at [1078, 80] on div "Arhiveeri vestlus" at bounding box center [1052, 85] width 90 height 16
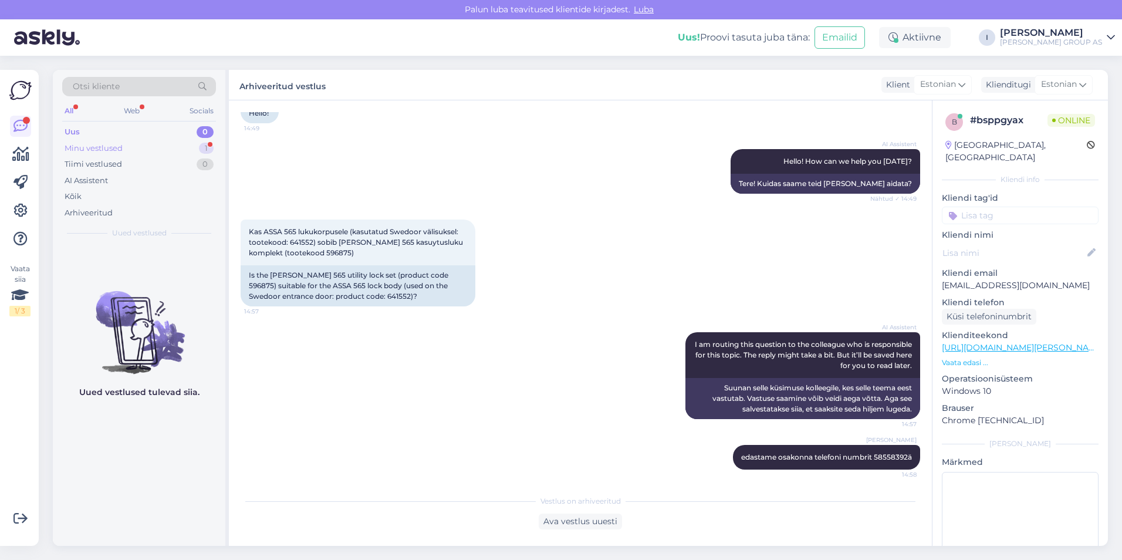
click at [132, 147] on div "Minu vestlused 1" at bounding box center [139, 148] width 154 height 16
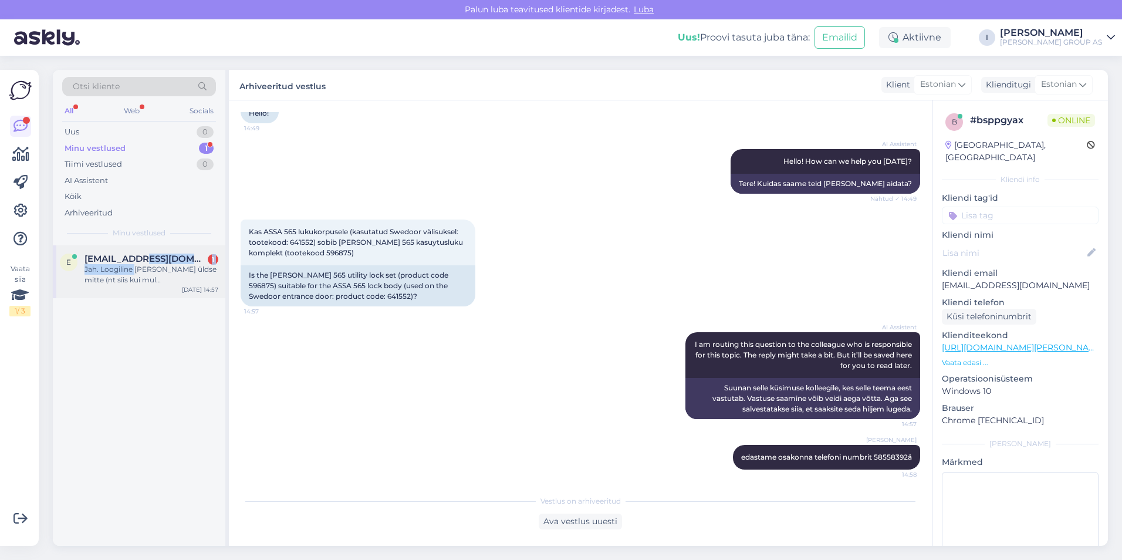
click at [135, 264] on div "[EMAIL_ADDRESS][DOMAIN_NAME] 1 Jah. Loogiline [PERSON_NAME] üldse mitte (nt sii…" at bounding box center [152, 270] width 134 height 32
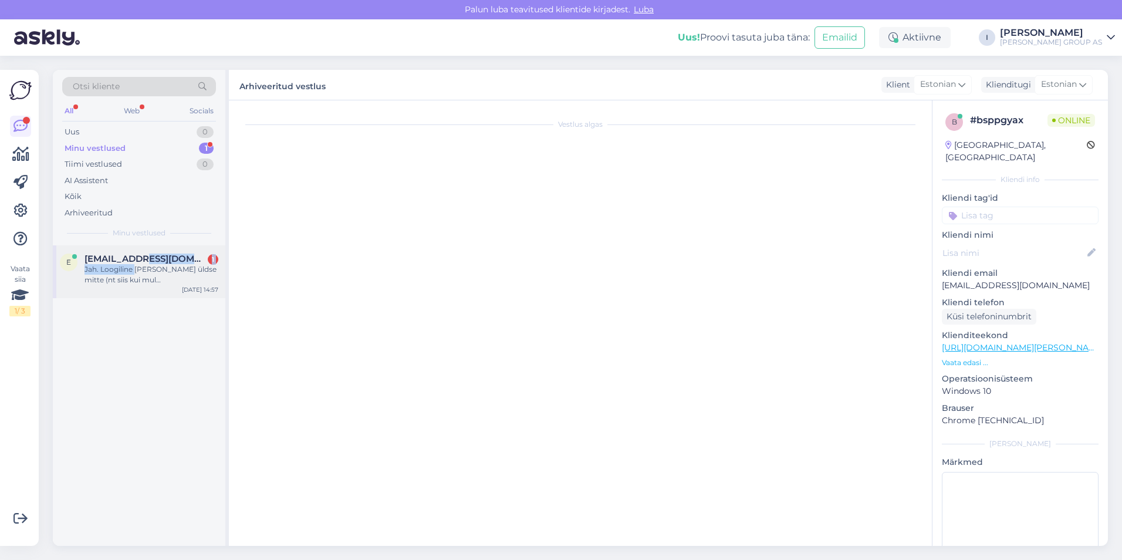
scroll to position [328, 0]
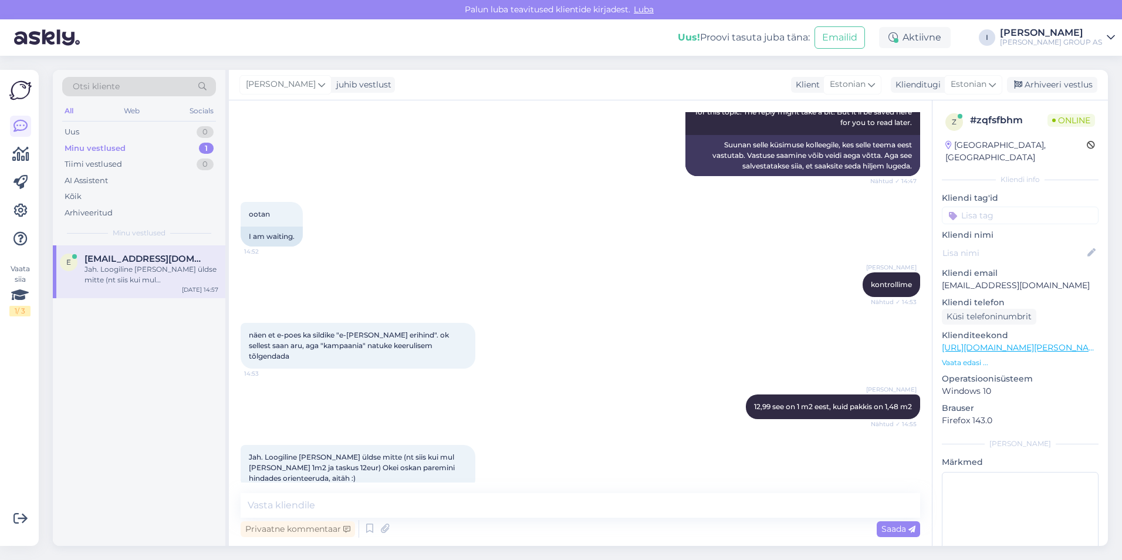
click at [540, 404] on div "[PERSON_NAME] 12,99 see on 1 m2 eest, kuid pakkis on 1,48 m2 Nähtud ✓ 14:55" at bounding box center [581, 407] width 680 height 50
click at [1046, 85] on div "Arhiveeri vestlus" at bounding box center [1052, 85] width 90 height 16
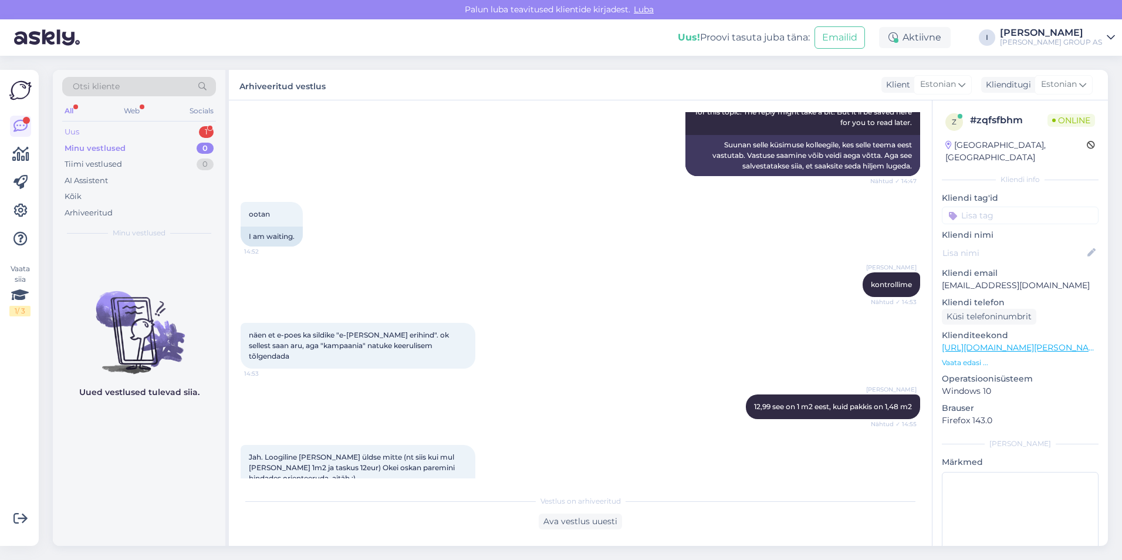
click at [144, 128] on div "Uus 1" at bounding box center [139, 132] width 154 height 16
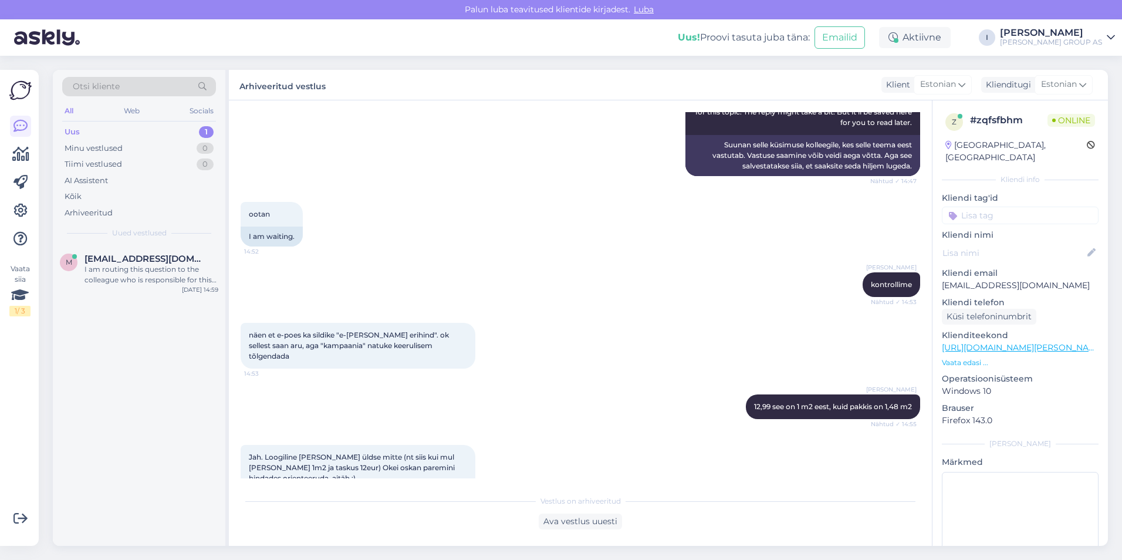
click at [145, 253] on div "m [EMAIL_ADDRESS][DOMAIN_NAME] I am routing this question to the colleague who …" at bounding box center [139, 271] width 173 height 53
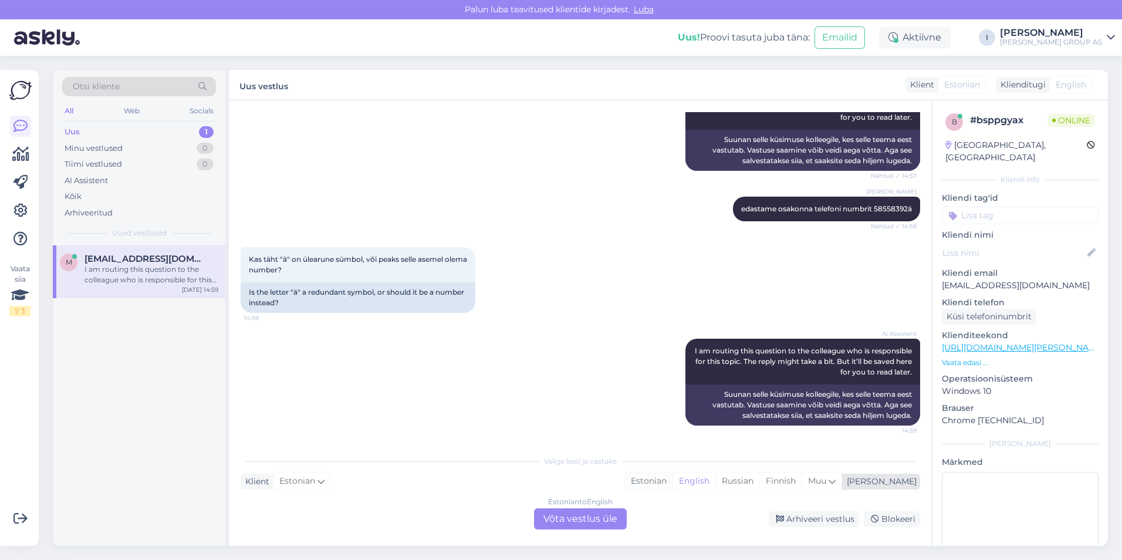
click at [673, 478] on div "Estonian" at bounding box center [649, 482] width 48 height 18
click at [612, 517] on div "Estonian to Estonian Võta vestlus üle" at bounding box center [580, 518] width 93 height 21
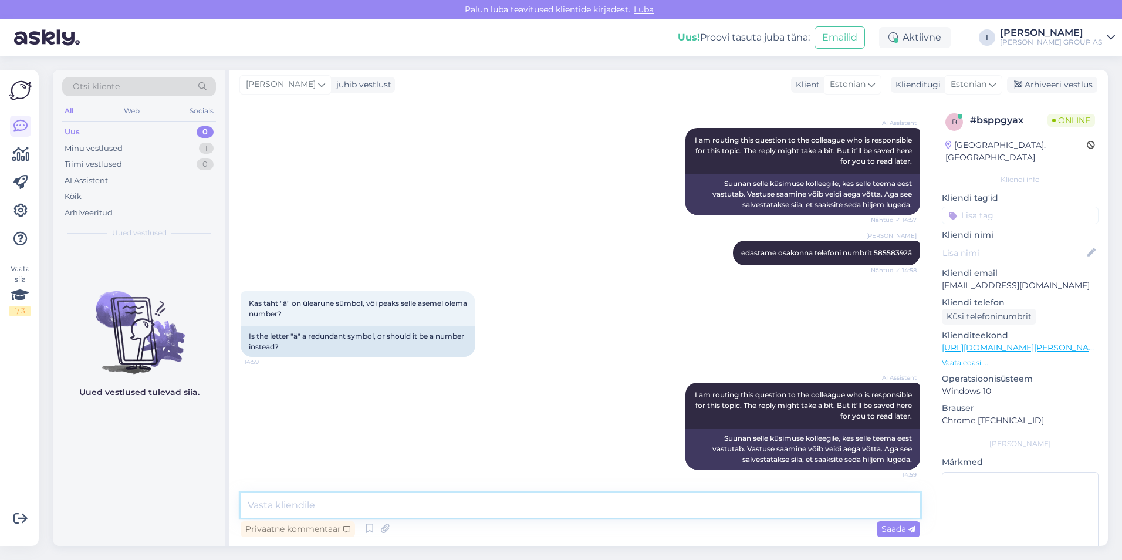
click at [596, 509] on textarea at bounding box center [581, 505] width 680 height 25
type textarea "juhuslikult tuli, vabandust"
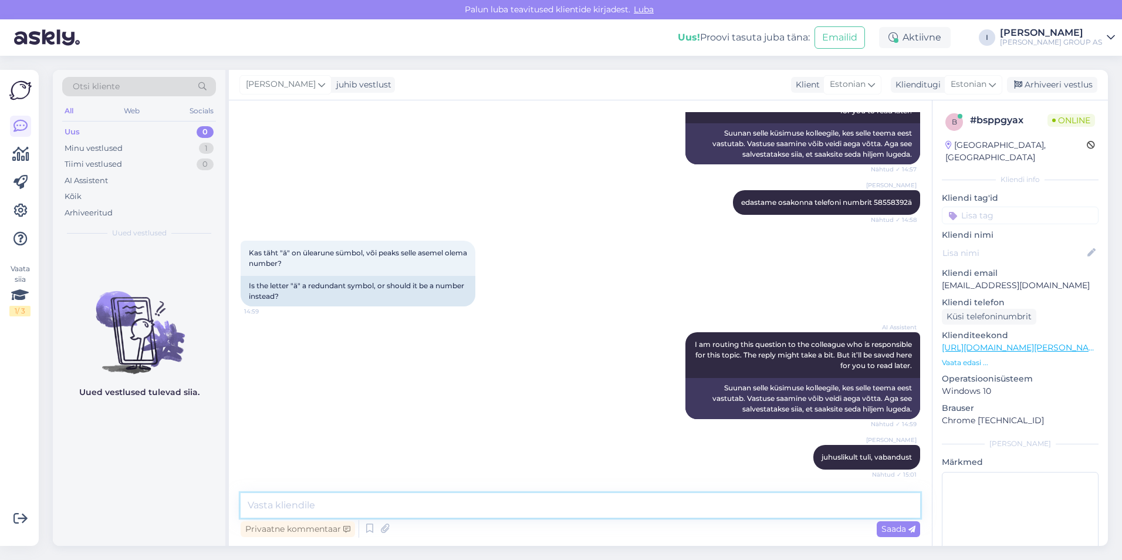
click at [563, 494] on textarea at bounding box center [581, 505] width 680 height 25
drag, startPoint x: 1081, startPoint y: 83, endPoint x: 1065, endPoint y: 93, distance: 19.2
click at [1081, 83] on div "Arhiveeri vestlus" at bounding box center [1052, 85] width 90 height 16
